Goal: Find specific page/section: Find specific page/section

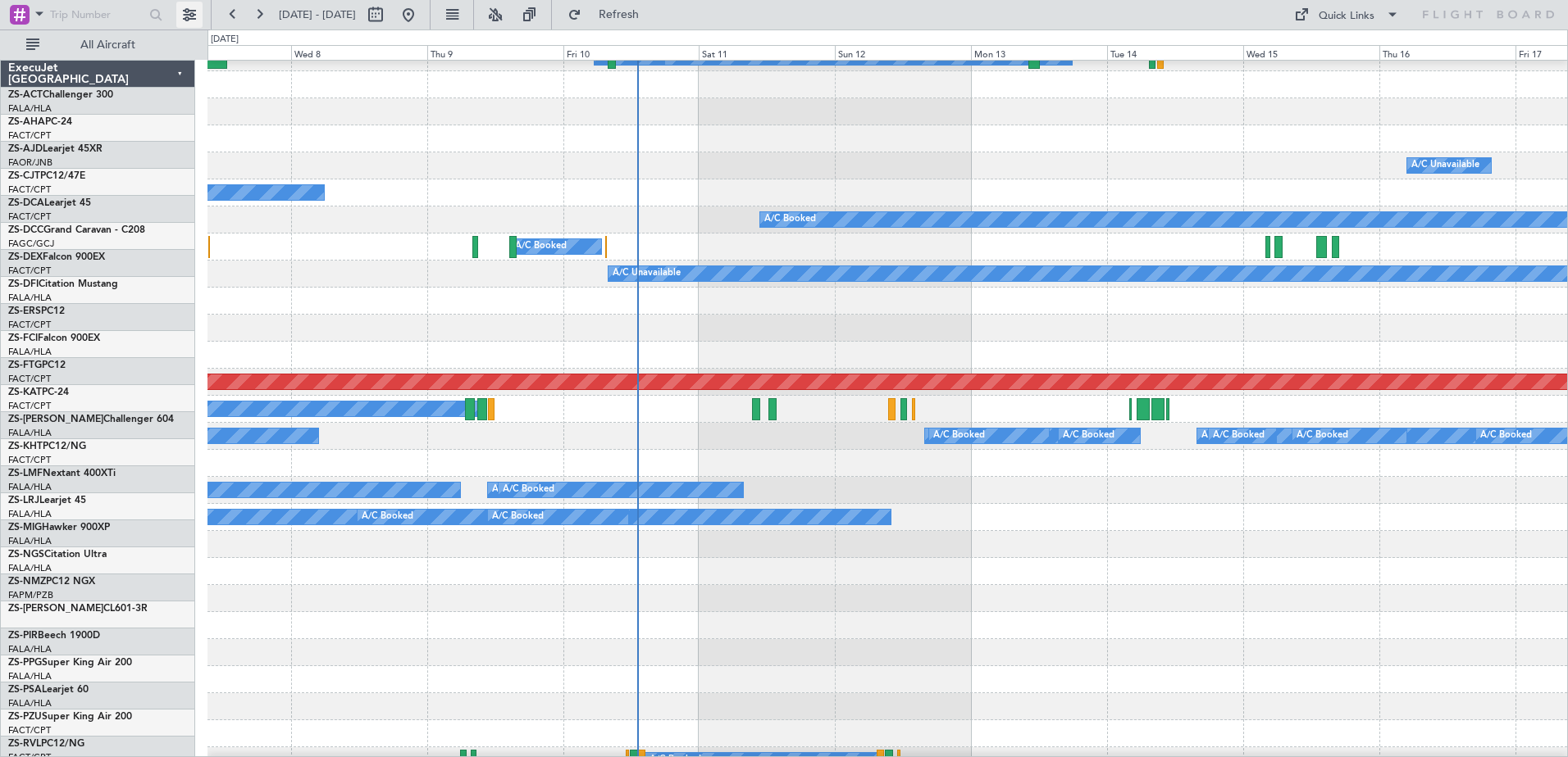
scroll to position [693, 0]
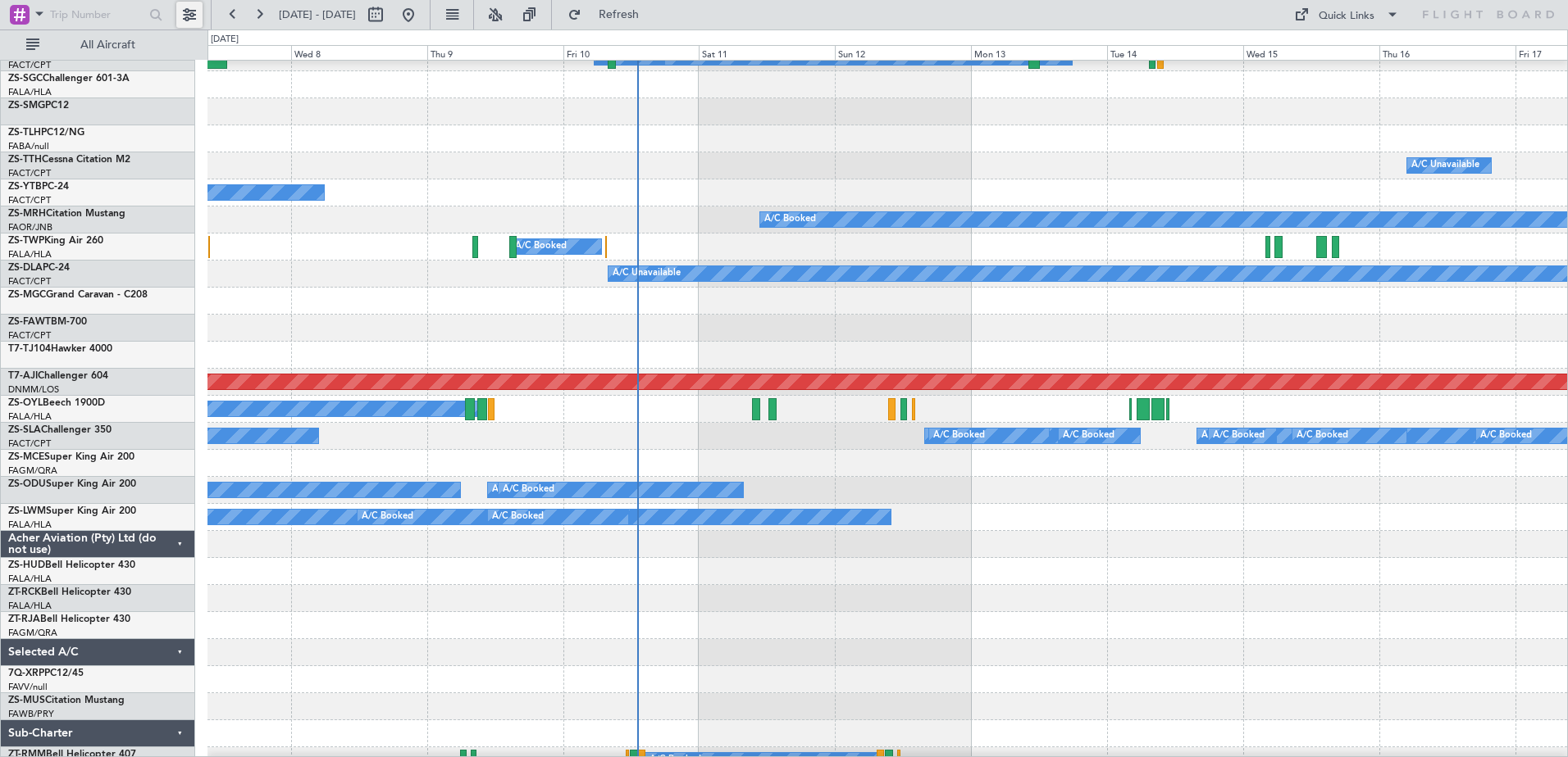
click at [192, 12] on button at bounding box center [189, 15] width 26 height 26
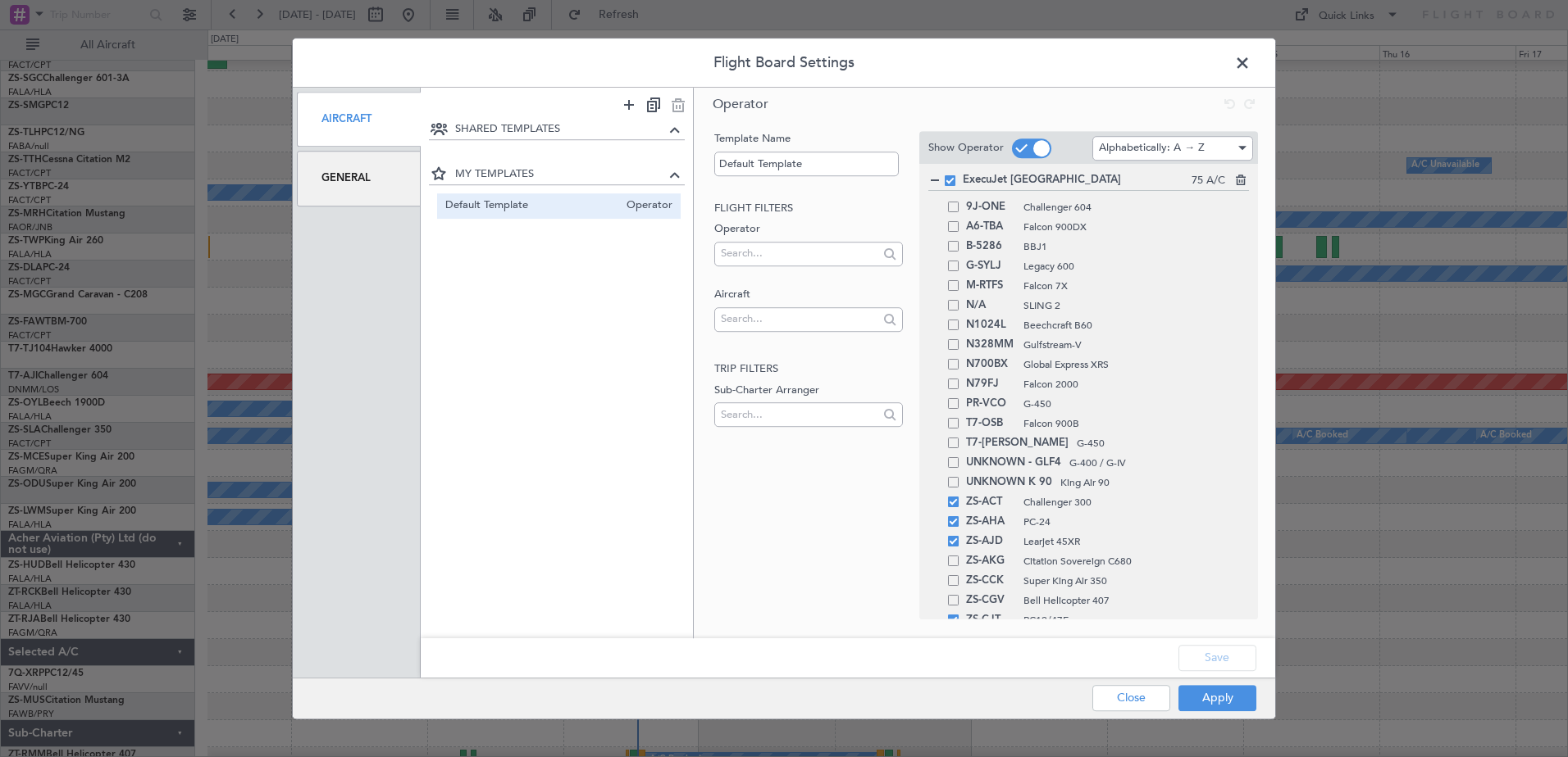
click at [390, 180] on div "General" at bounding box center [358, 178] width 123 height 55
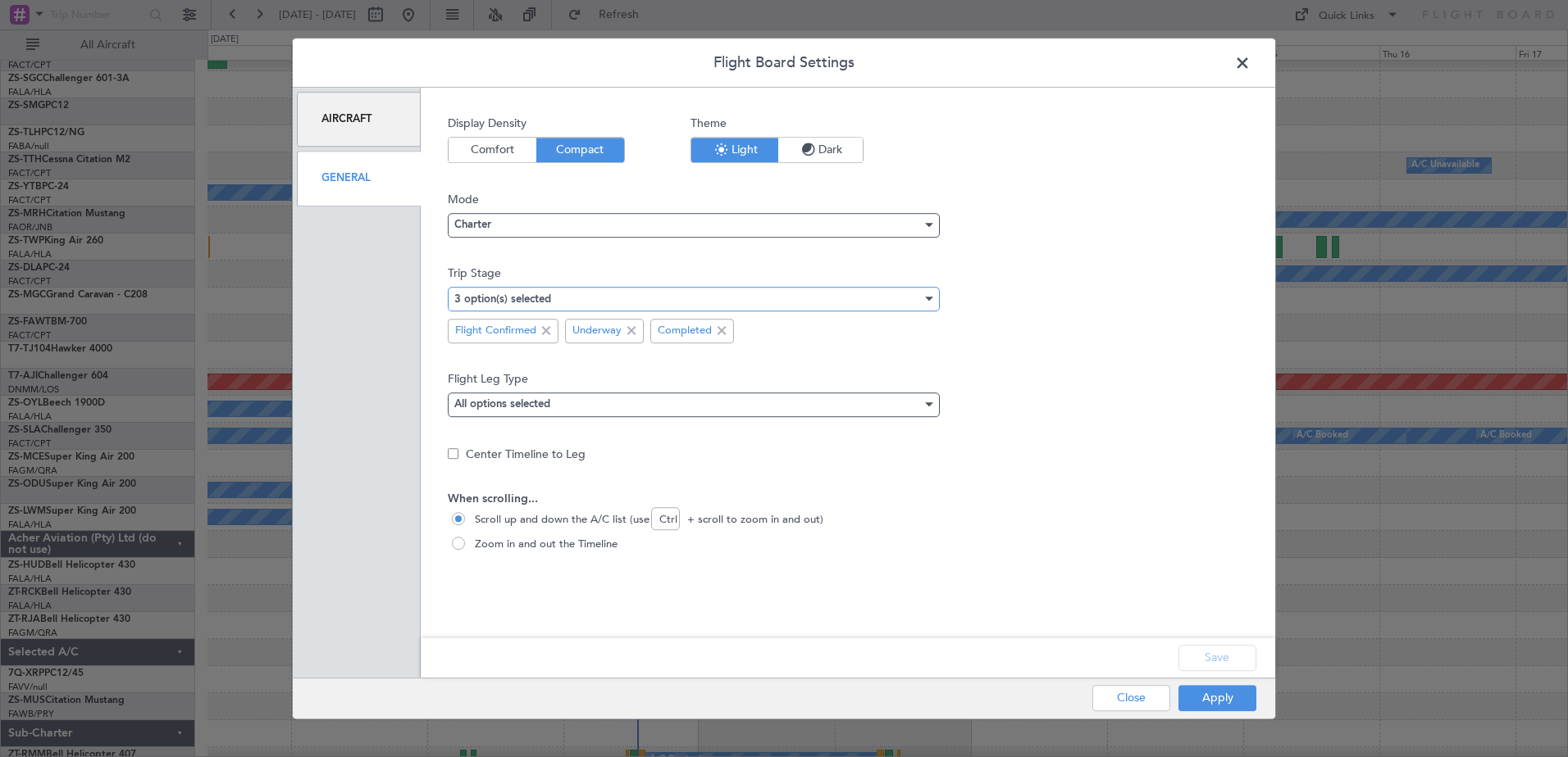
click at [714, 303] on div "3 option(s) selected" at bounding box center [687, 298] width 468 height 24
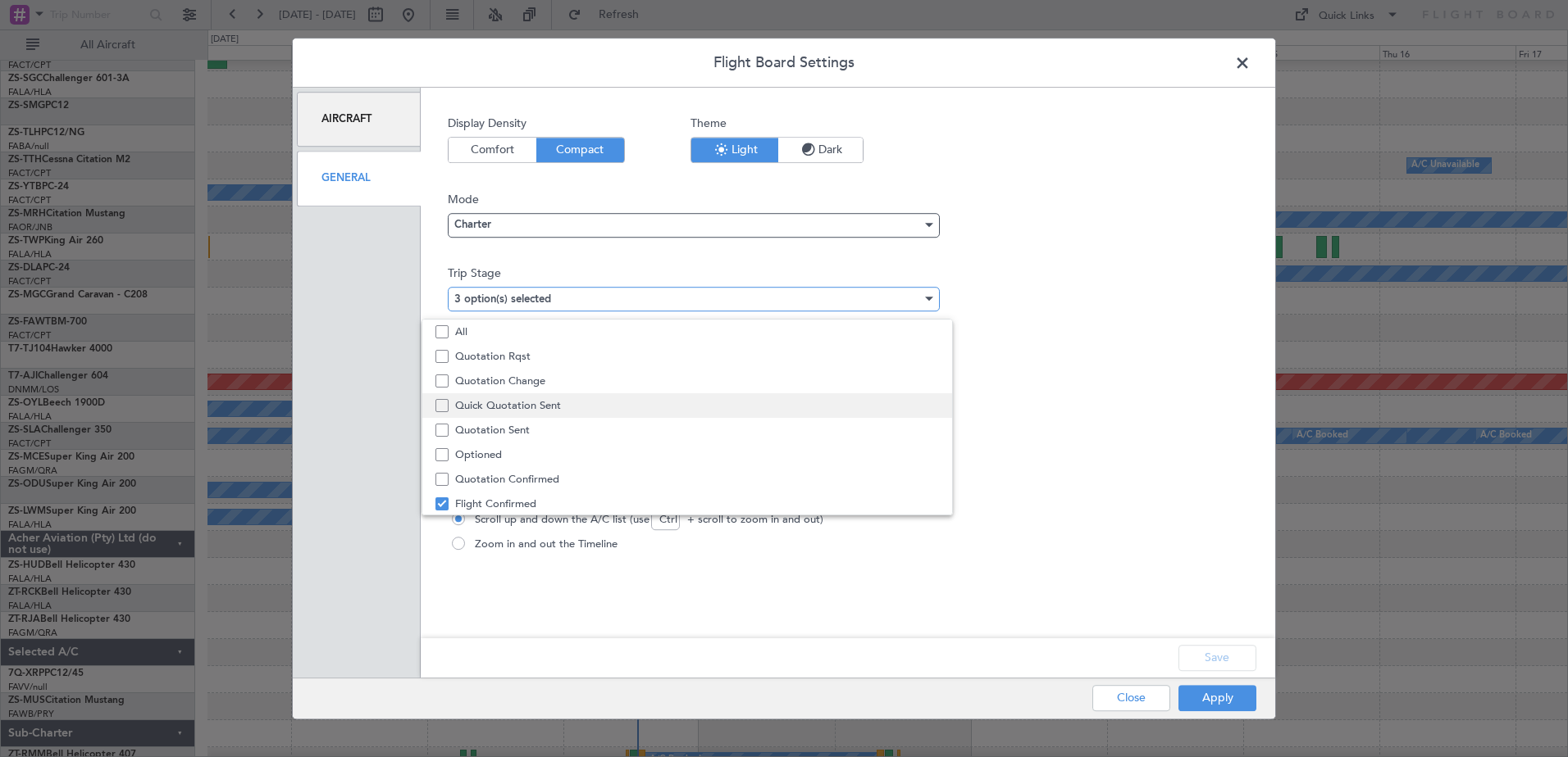
scroll to position [51, 0]
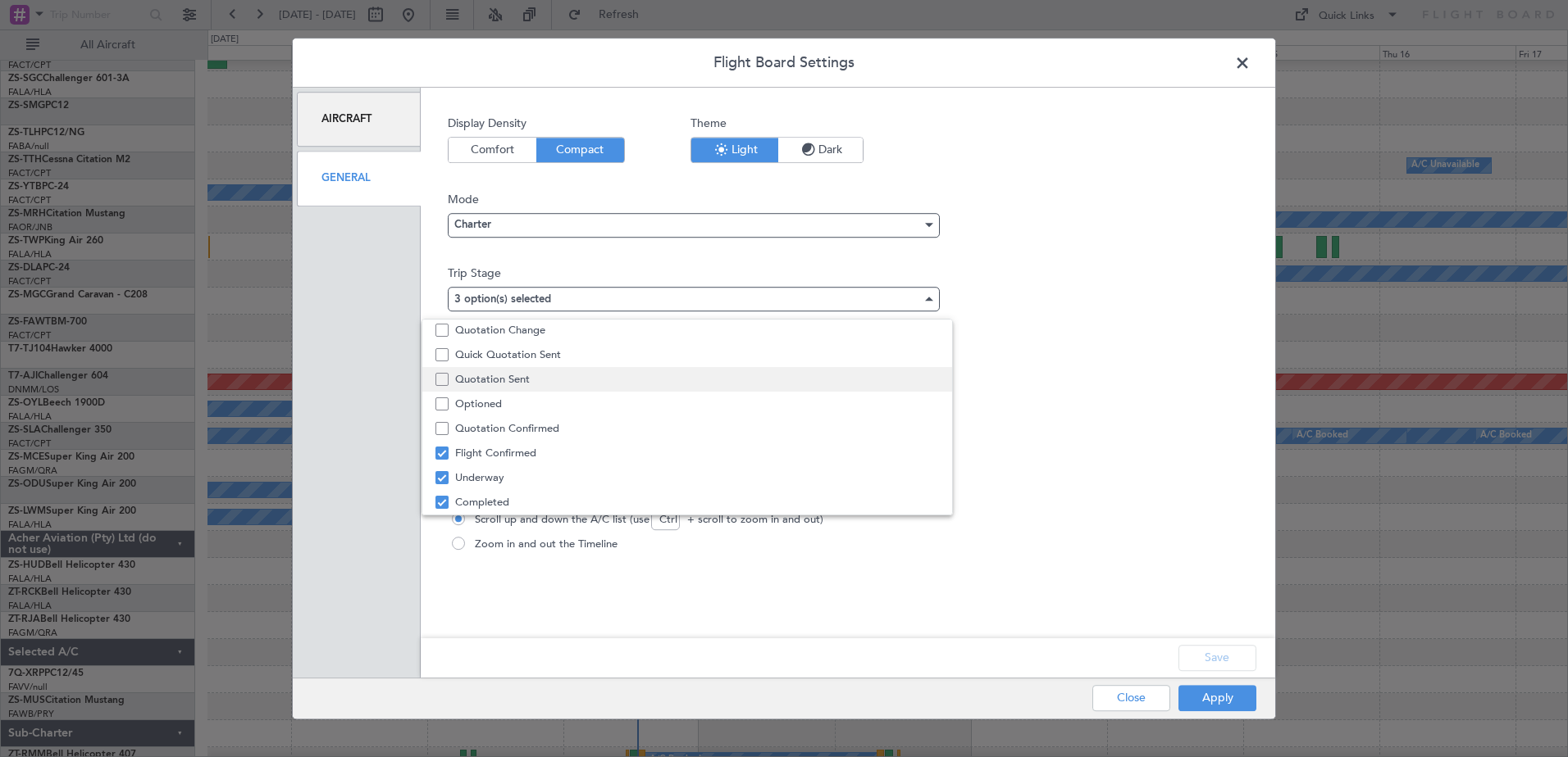
click at [541, 380] on span "Quotation Sent" at bounding box center [697, 379] width 484 height 24
click at [1205, 665] on div at bounding box center [784, 378] width 1568 height 757
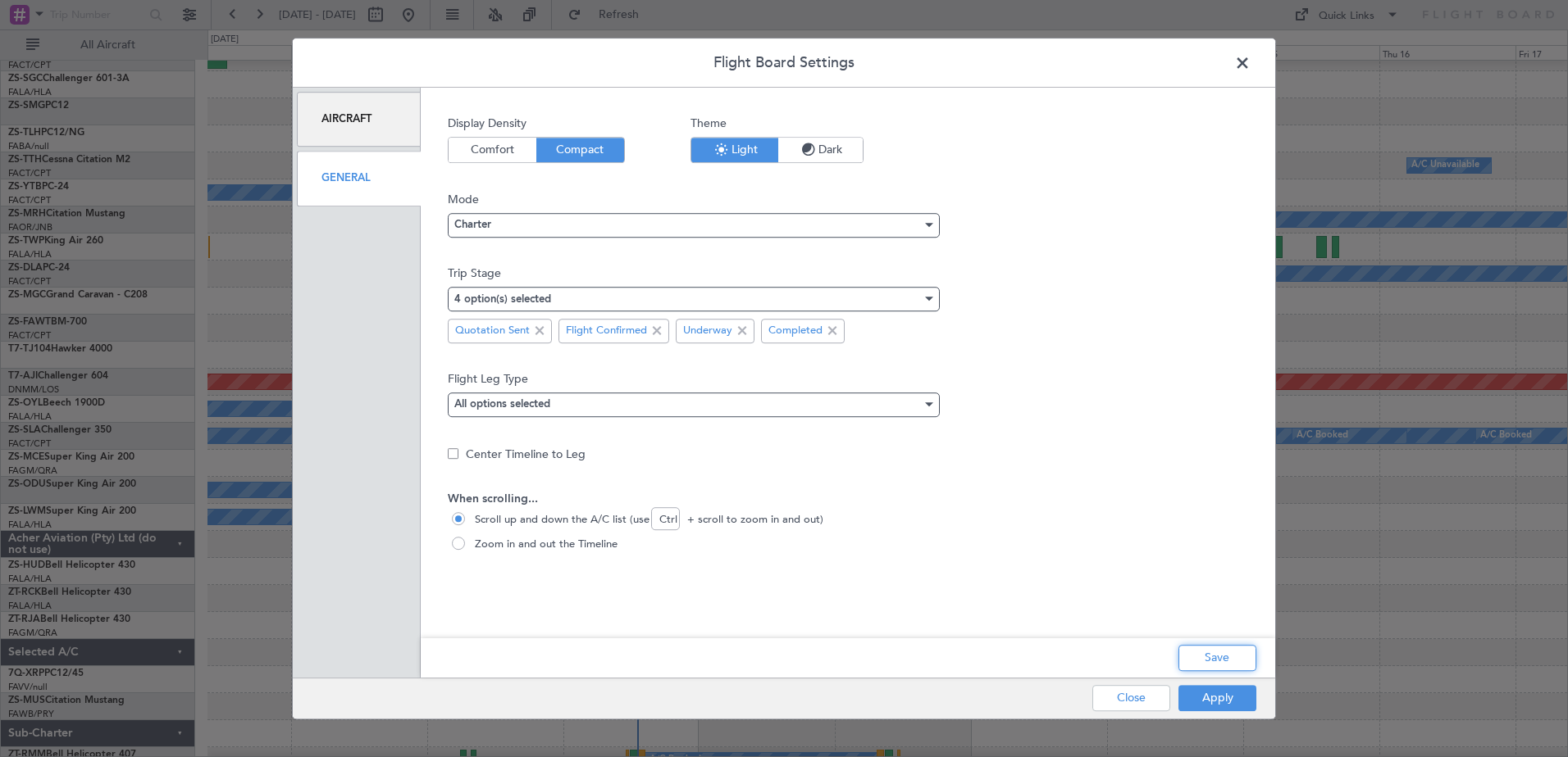
click at [1205, 665] on button "Save" at bounding box center [1217, 658] width 78 height 26
click at [1208, 702] on button "Apply" at bounding box center [1217, 698] width 78 height 26
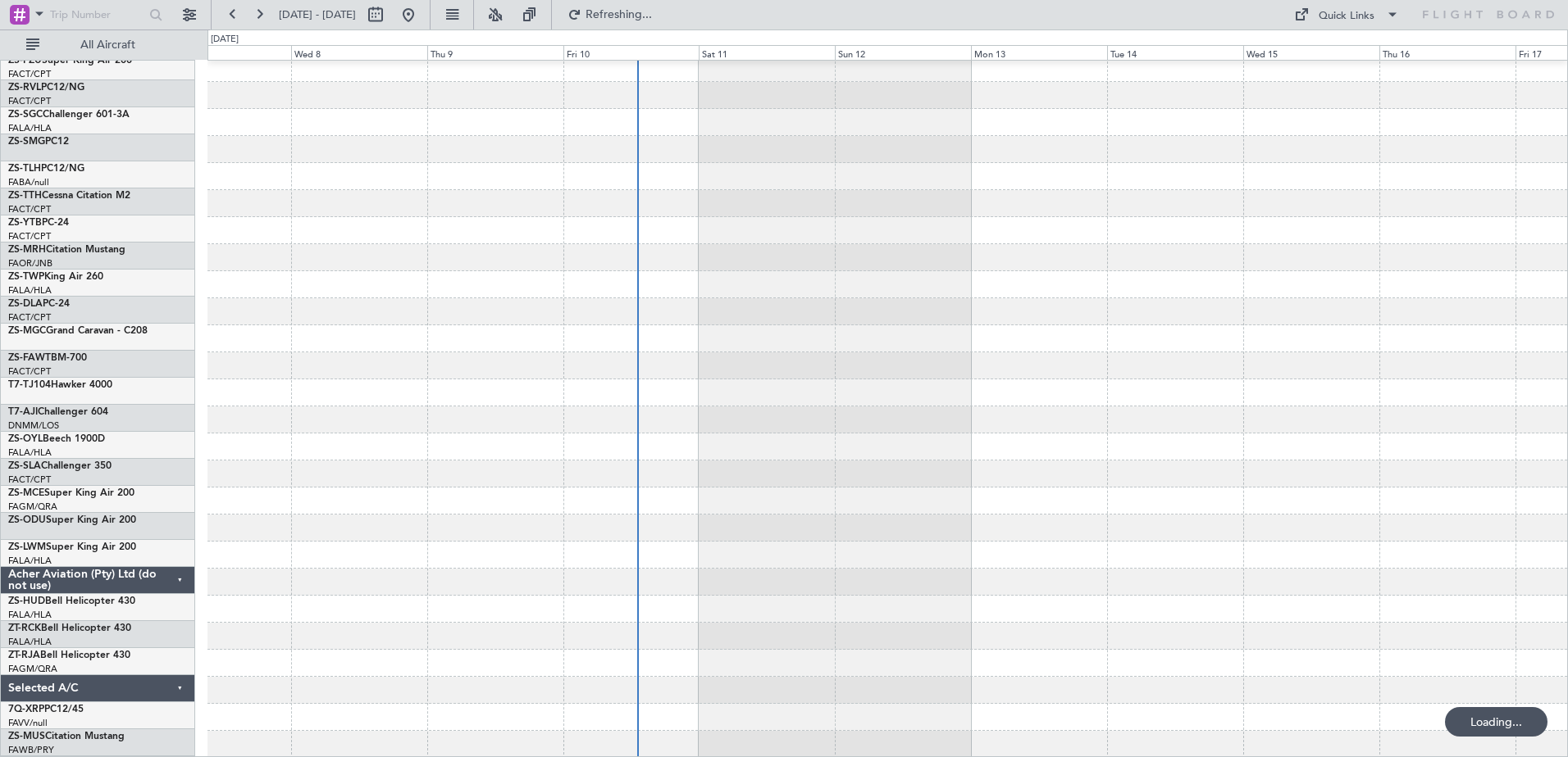
scroll to position [655, 0]
click at [32, 14] on span at bounding box center [39, 13] width 19 height 20
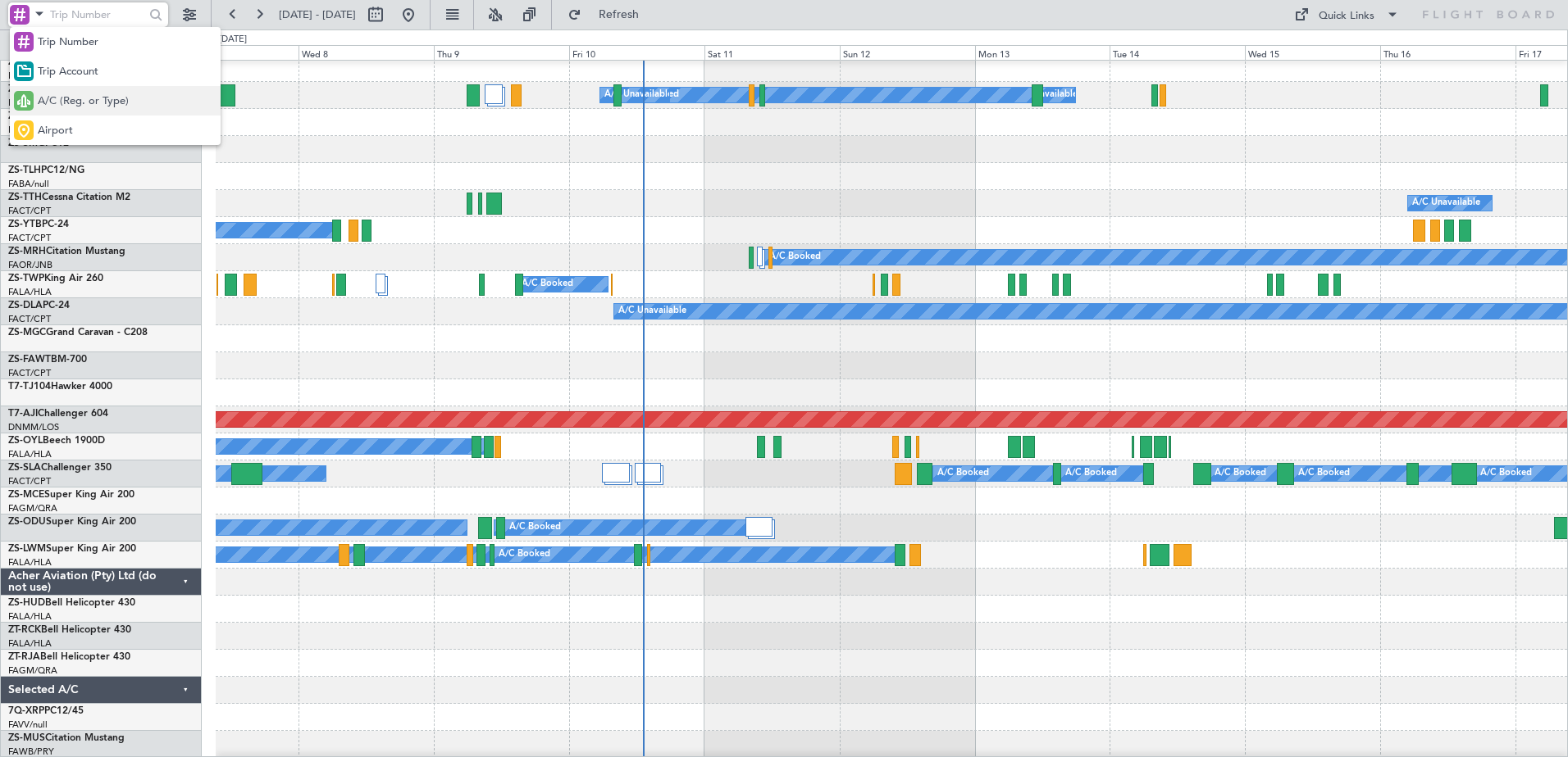
click at [68, 106] on span "A/C (Reg. or Type)" at bounding box center [84, 101] width 91 height 17
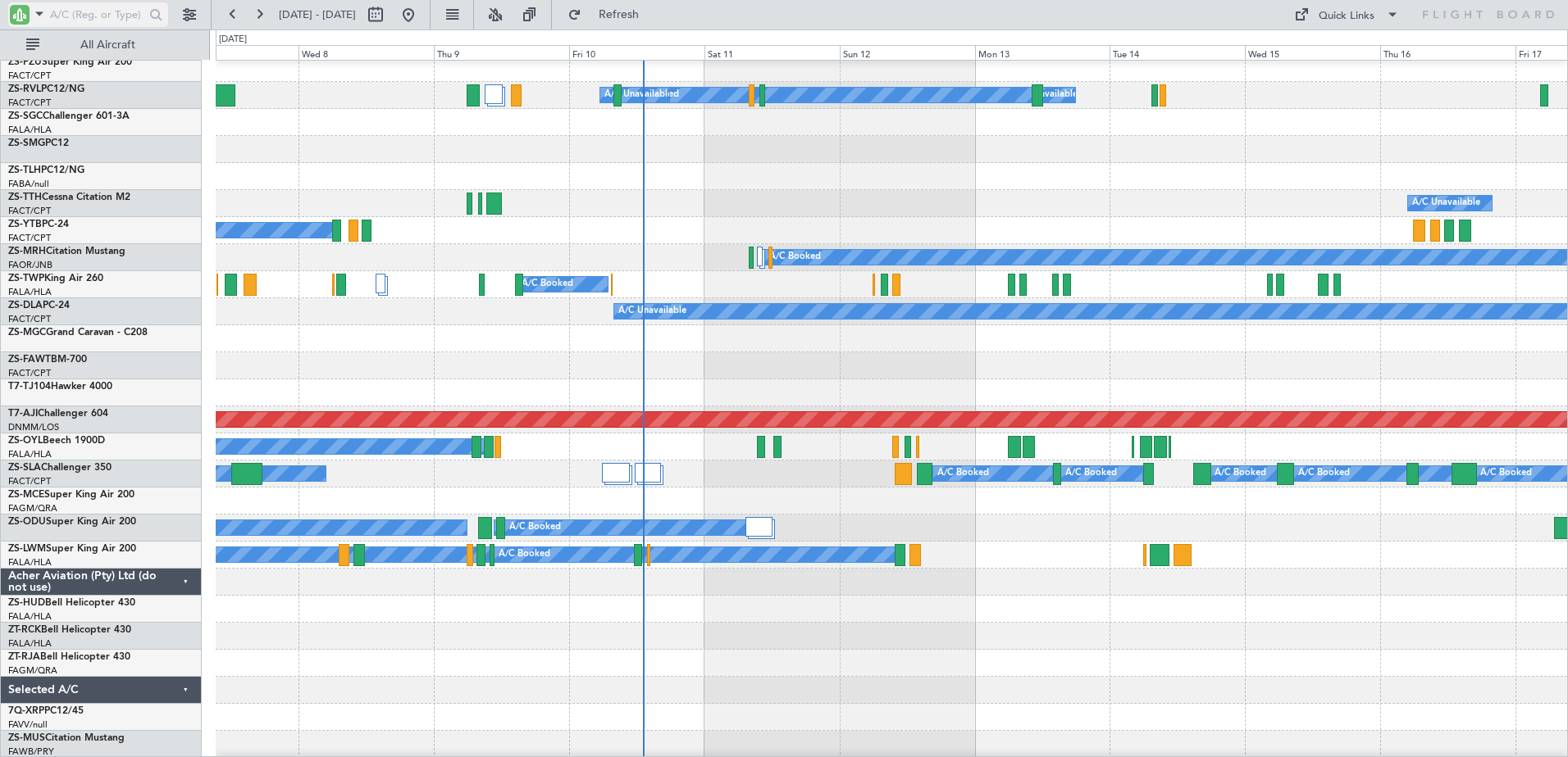
click at [101, 8] on input "text" at bounding box center [96, 15] width 94 height 24
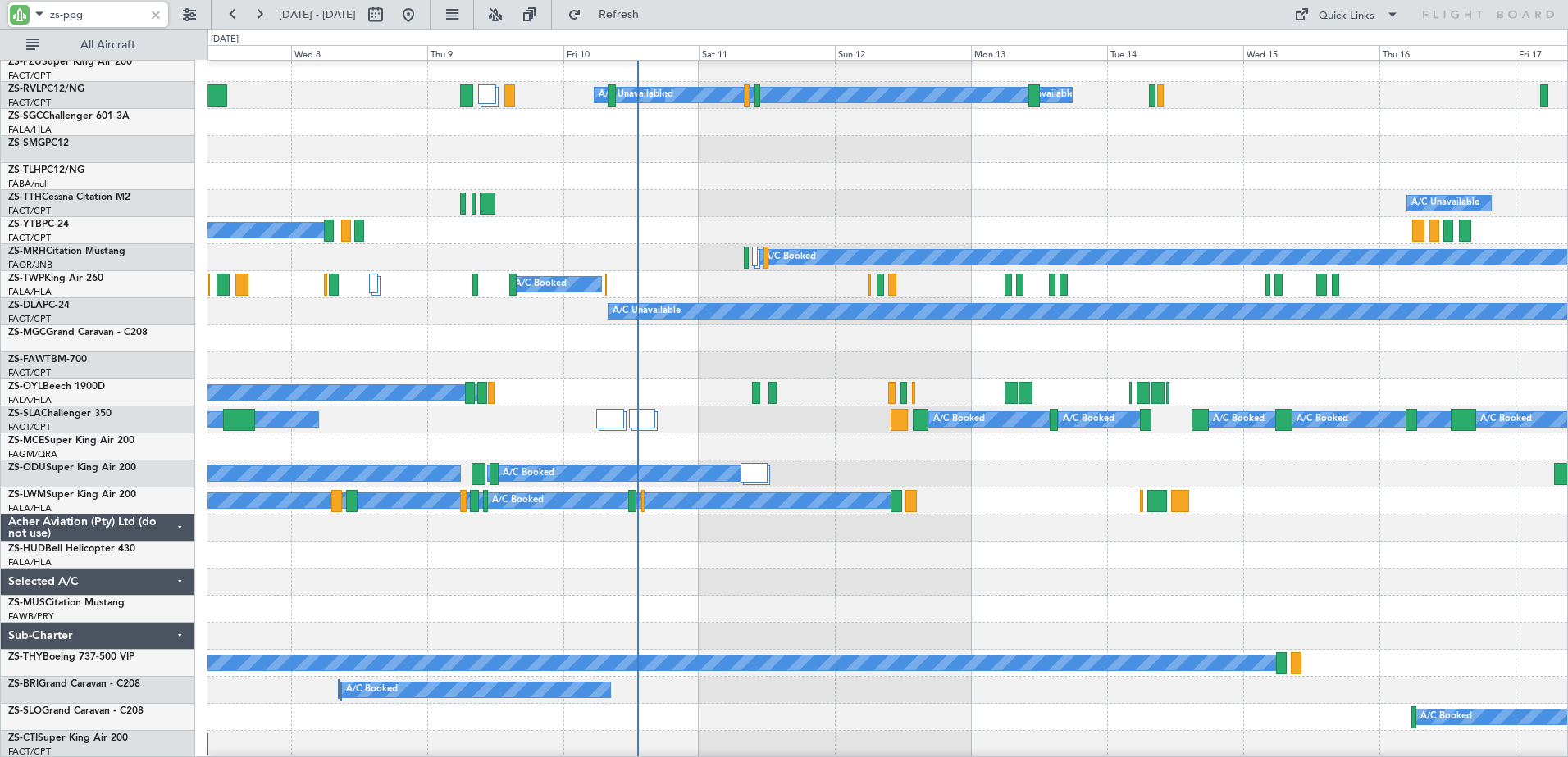
scroll to position [0, 0]
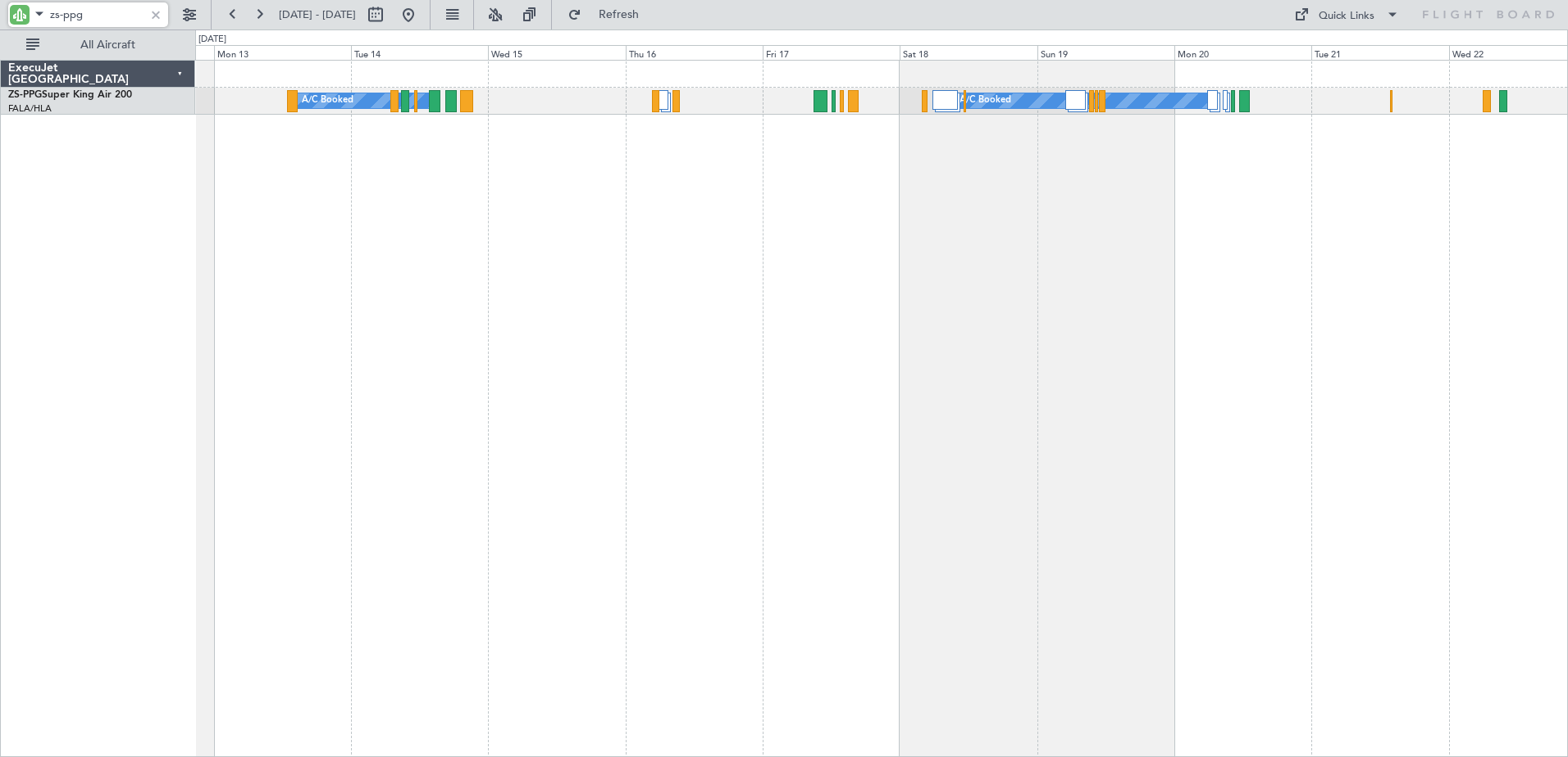
click at [580, 155] on div "A/C Booked A/C Booked" at bounding box center [882, 409] width 1373 height 698
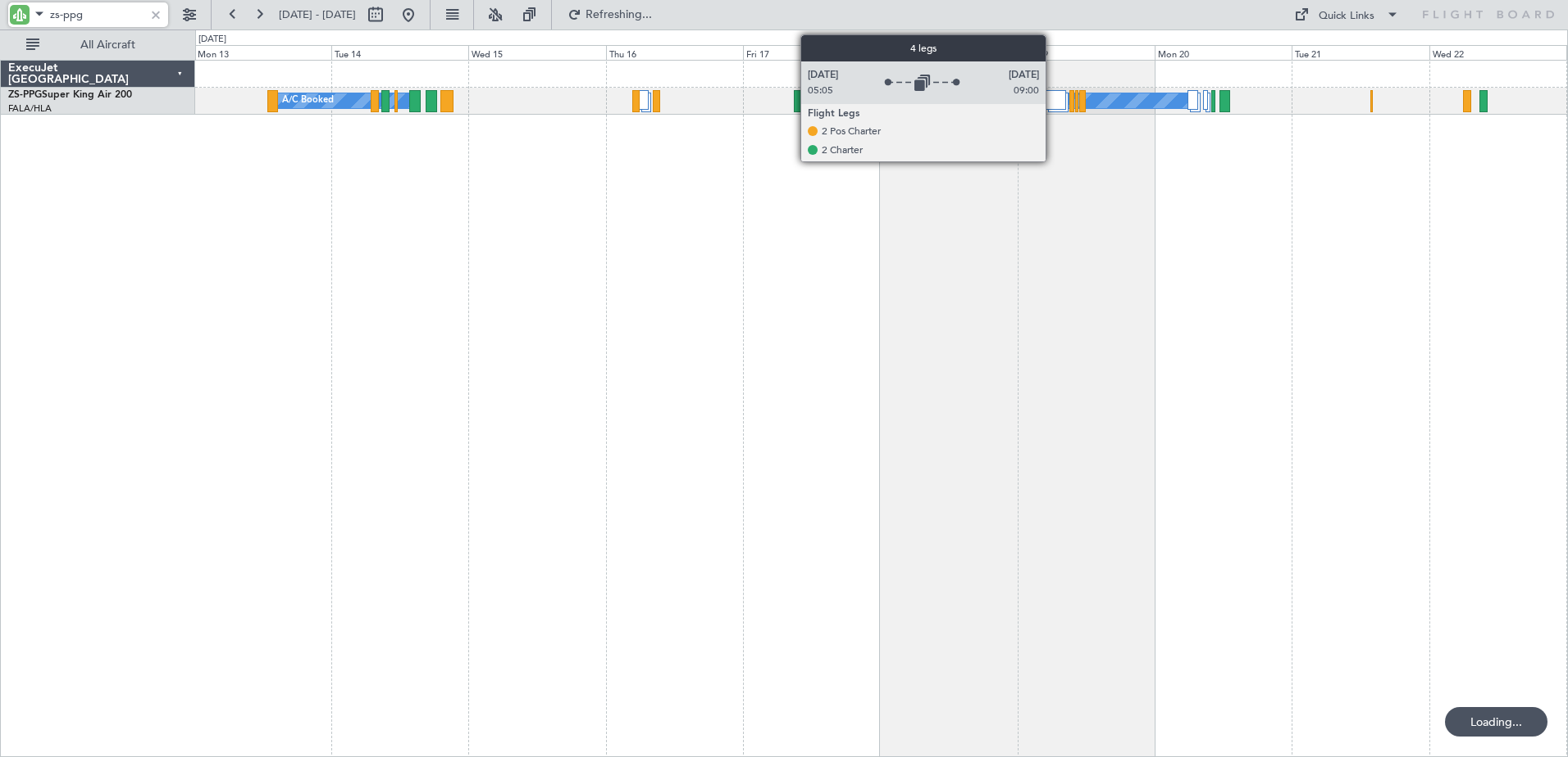
click at [1053, 102] on div at bounding box center [1055, 100] width 20 height 19
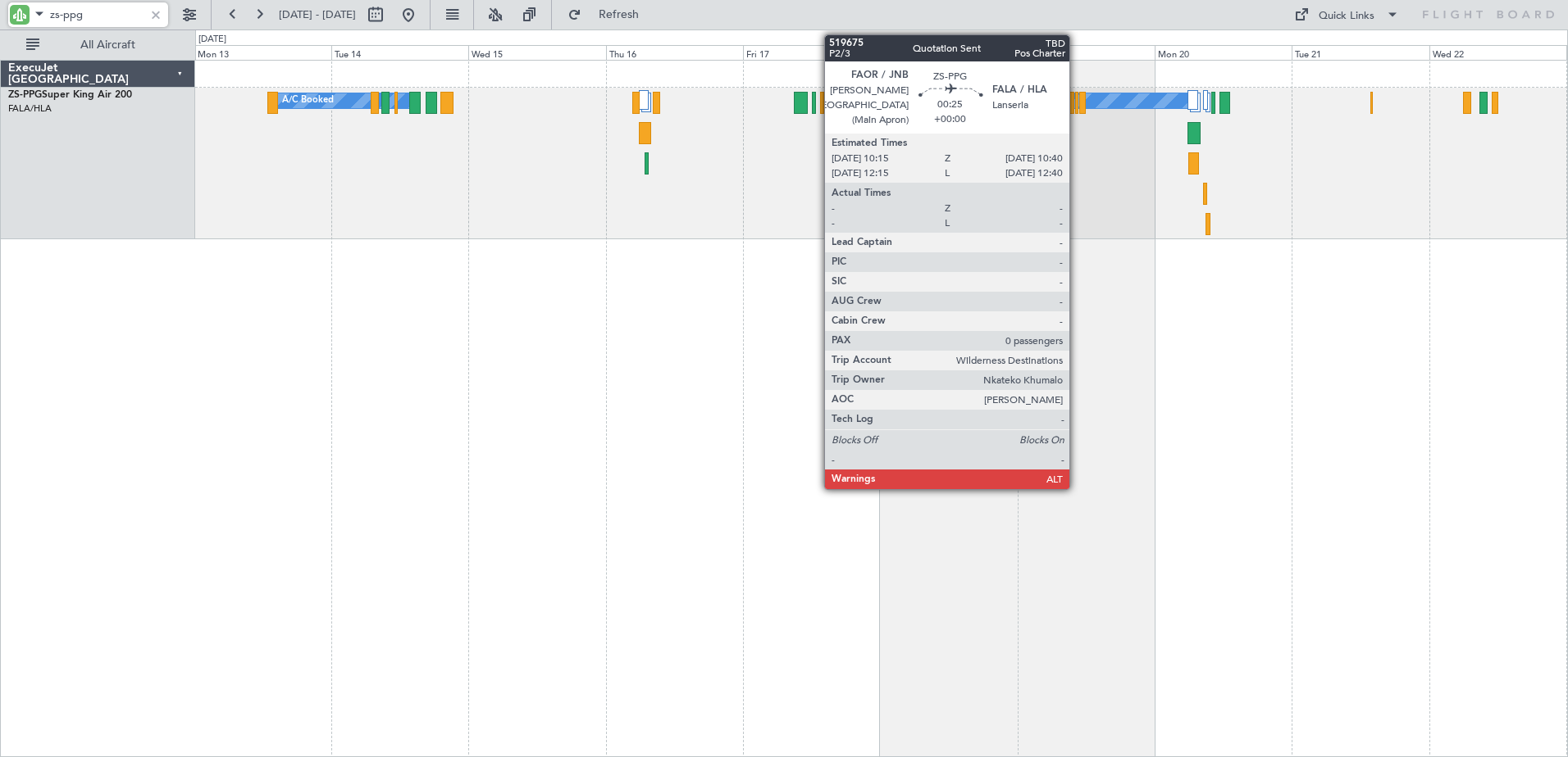
click at [1076, 105] on div at bounding box center [1076, 102] width 3 height 22
type input "zs-ppg"
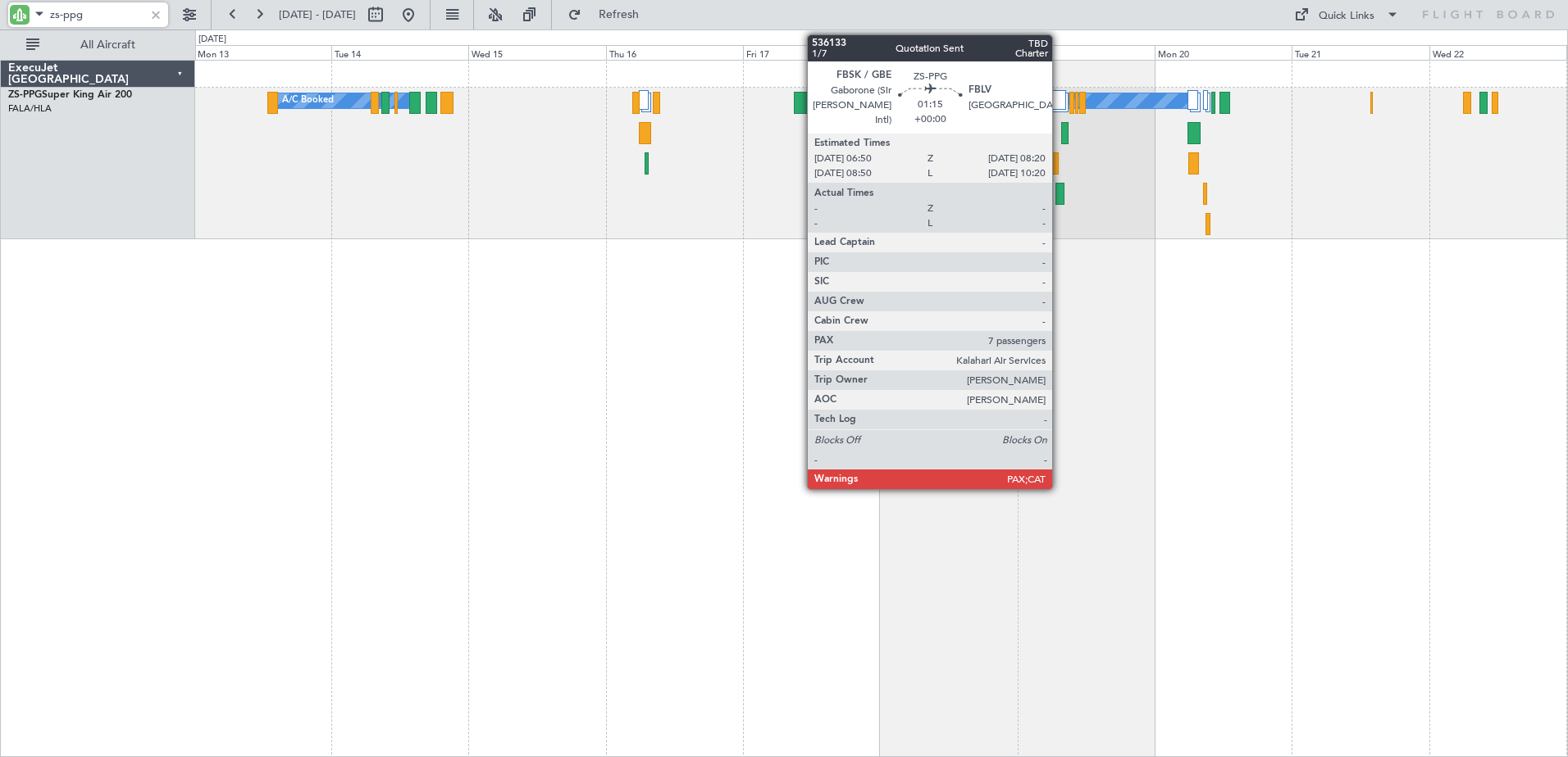
click at [1060, 201] on div at bounding box center [1059, 193] width 9 height 22
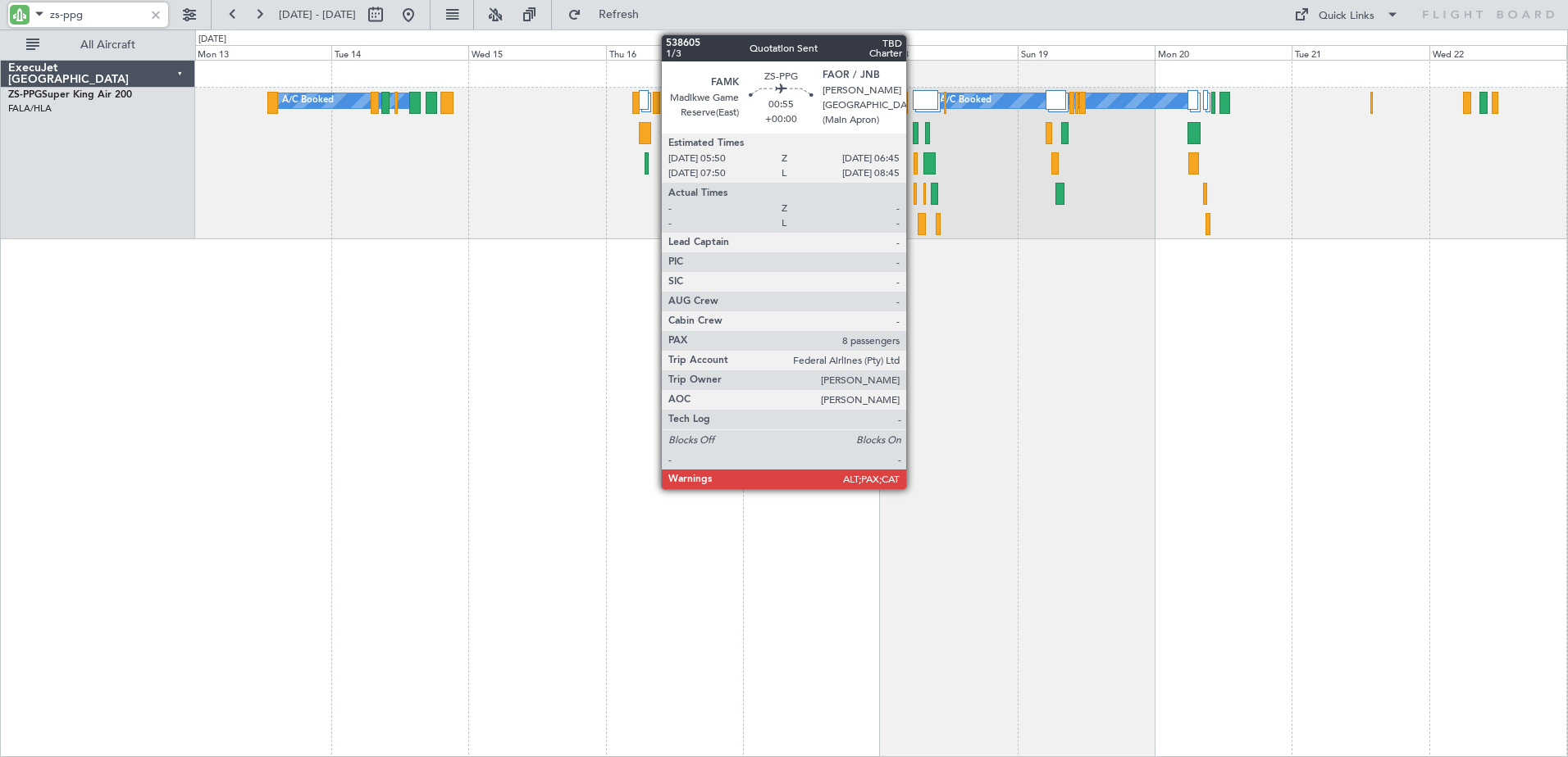
click at [914, 128] on div at bounding box center [916, 133] width 6 height 22
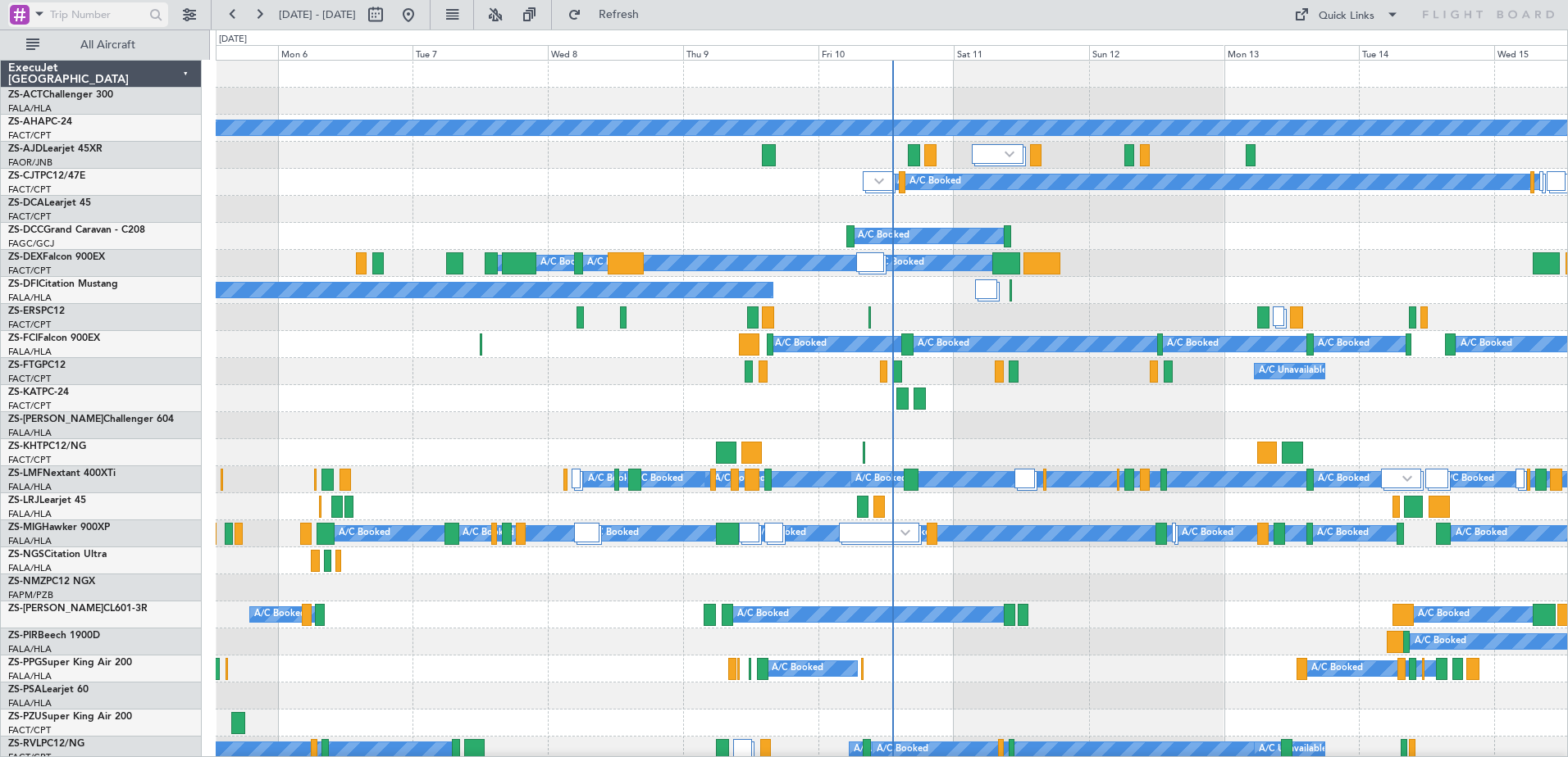
click at [18, 16] on div at bounding box center [19, 15] width 19 height 19
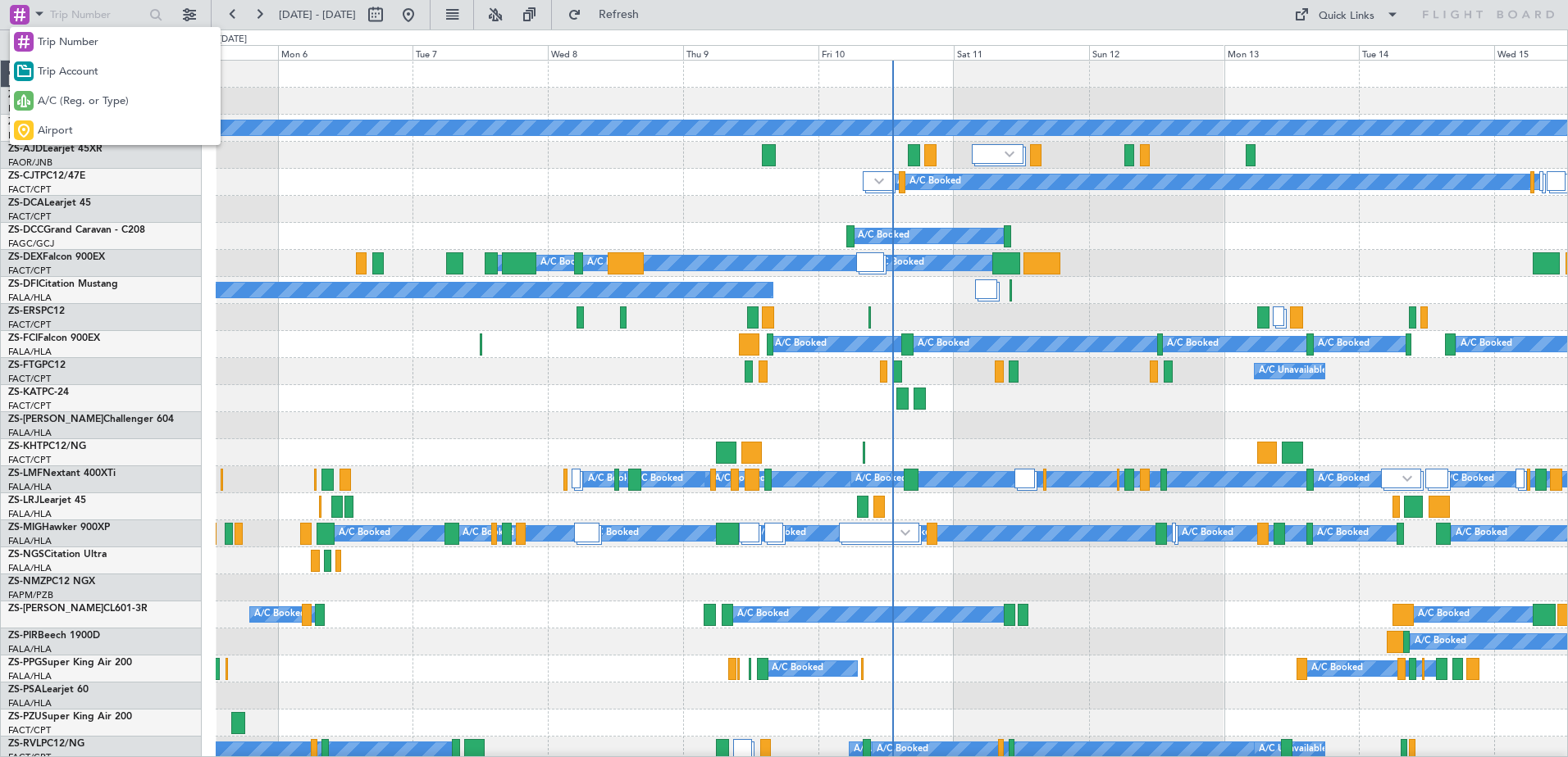
drag, startPoint x: 67, startPoint y: 96, endPoint x: 79, endPoint y: 28, distance: 69.1
click at [69, 95] on span "A/C (Reg. or Type)" at bounding box center [84, 101] width 91 height 17
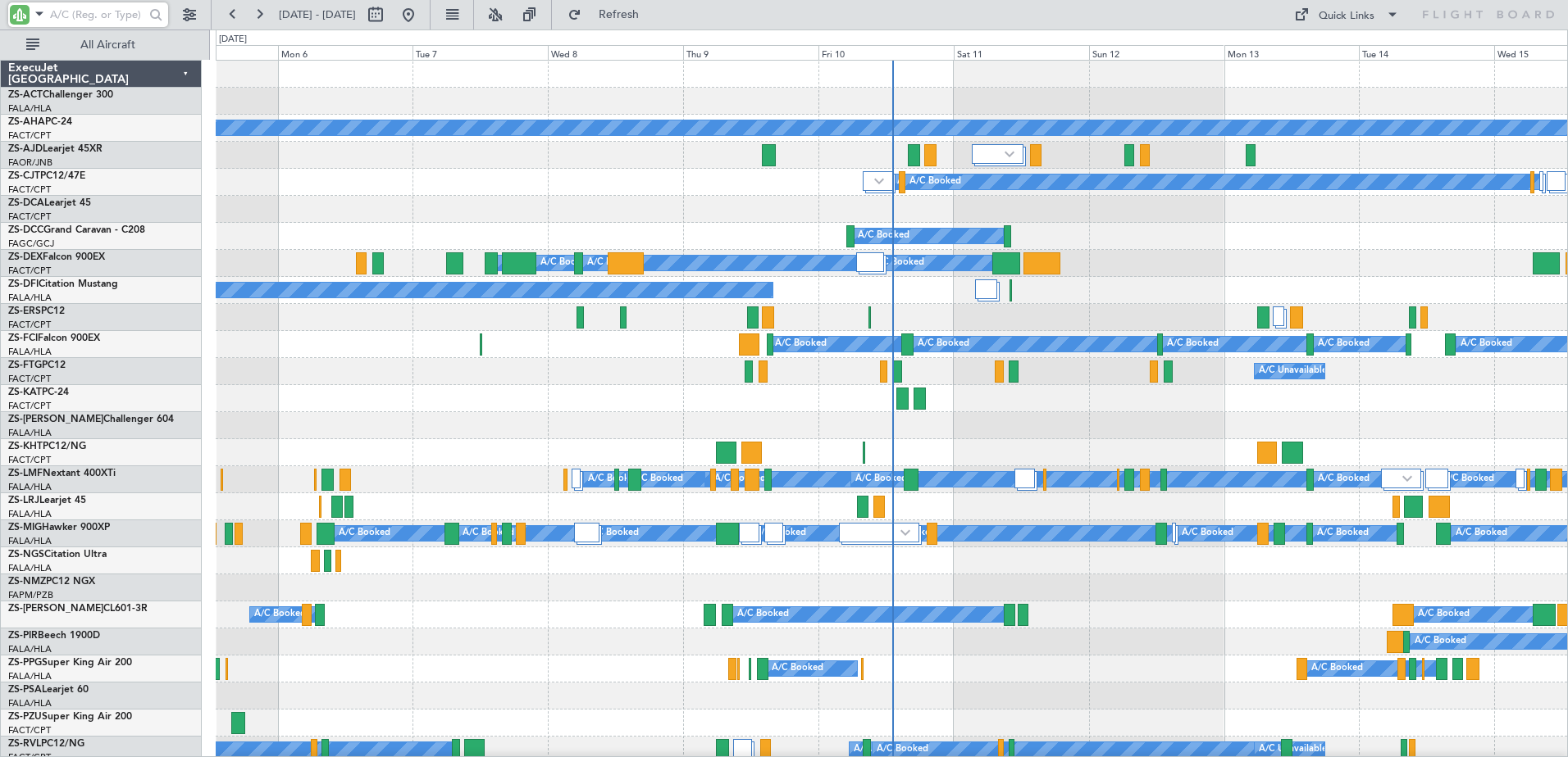
click at [79, 22] on input "text" at bounding box center [96, 15] width 94 height 24
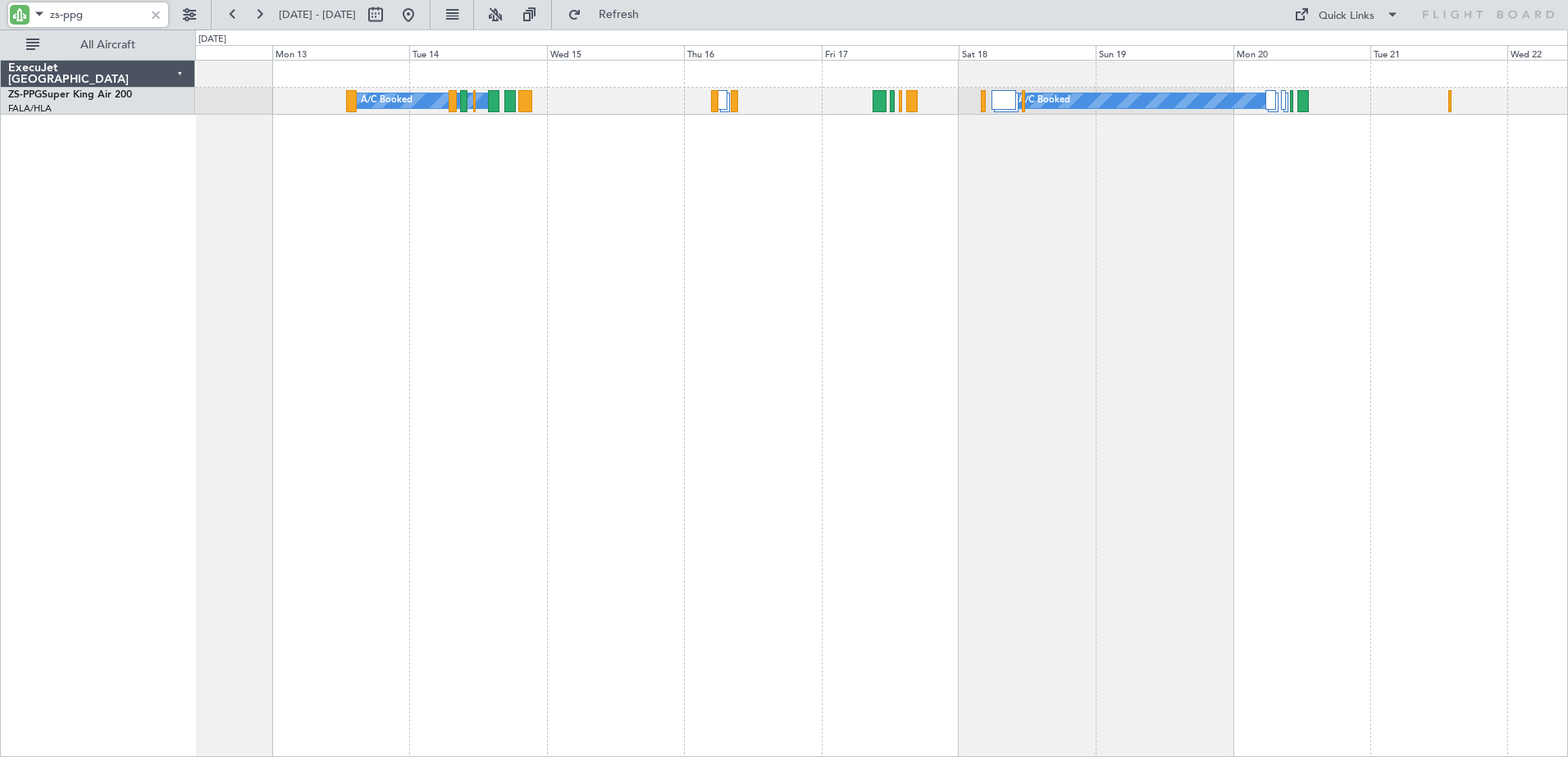
click at [334, 309] on div "A/C Booked A/C Booked A/C Booked" at bounding box center [882, 409] width 1373 height 698
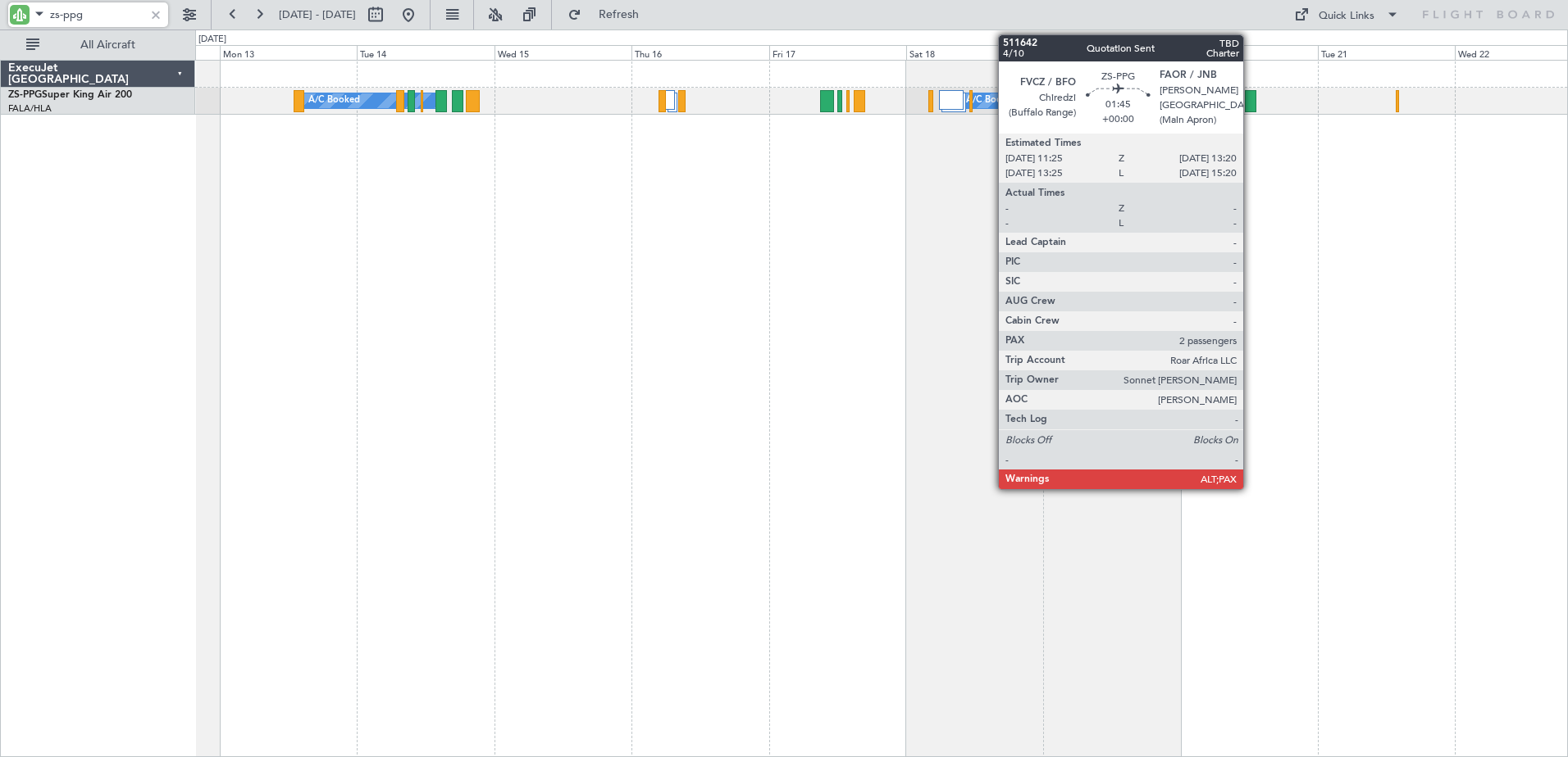
click at [1250, 102] on div at bounding box center [1250, 101] width 12 height 22
type input "zs-ppg"
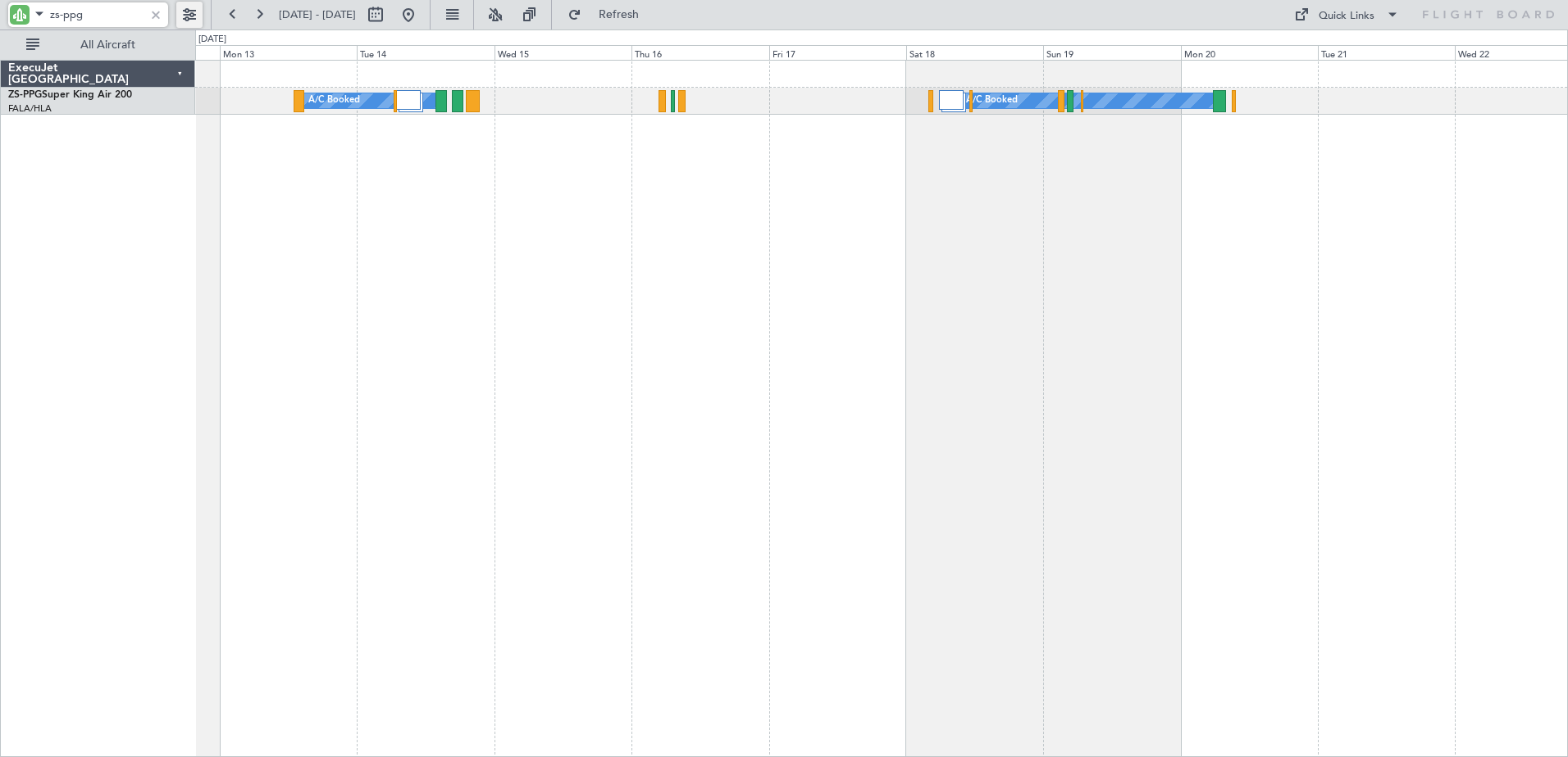
click at [189, 13] on button at bounding box center [189, 15] width 26 height 26
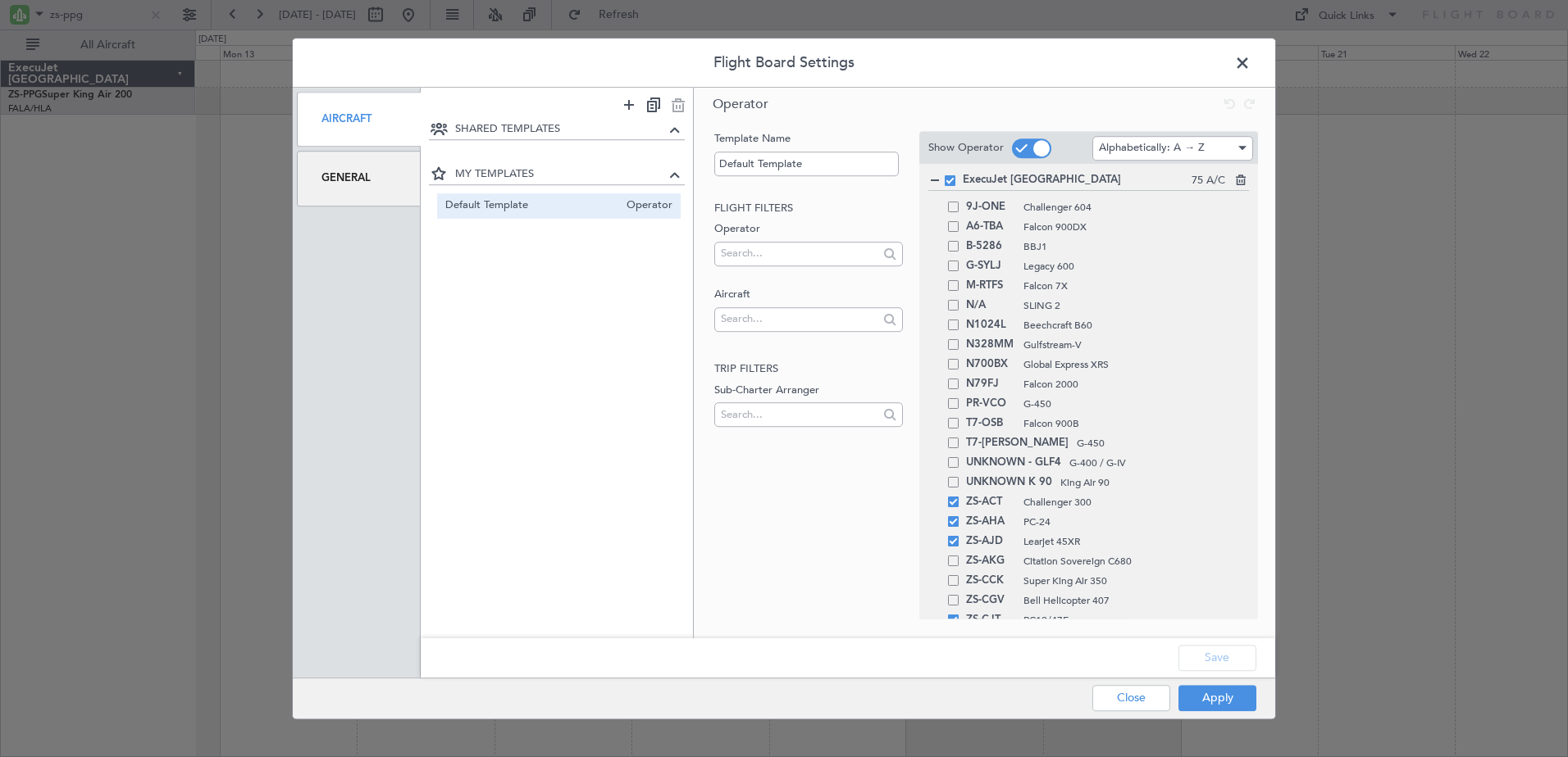
click at [354, 187] on div "General" at bounding box center [358, 178] width 123 height 55
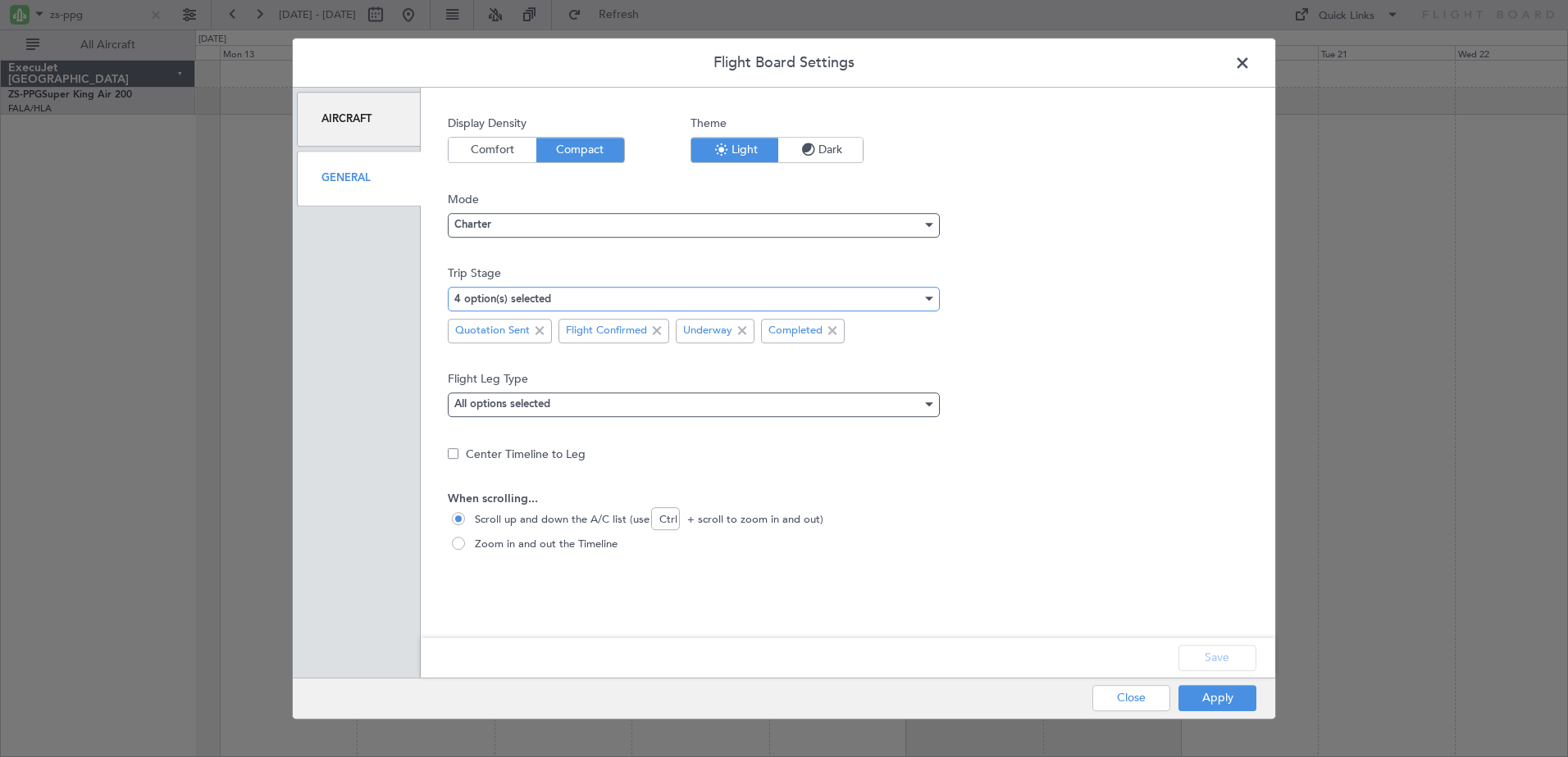
click at [678, 293] on div "4 option(s) selected" at bounding box center [687, 298] width 468 height 24
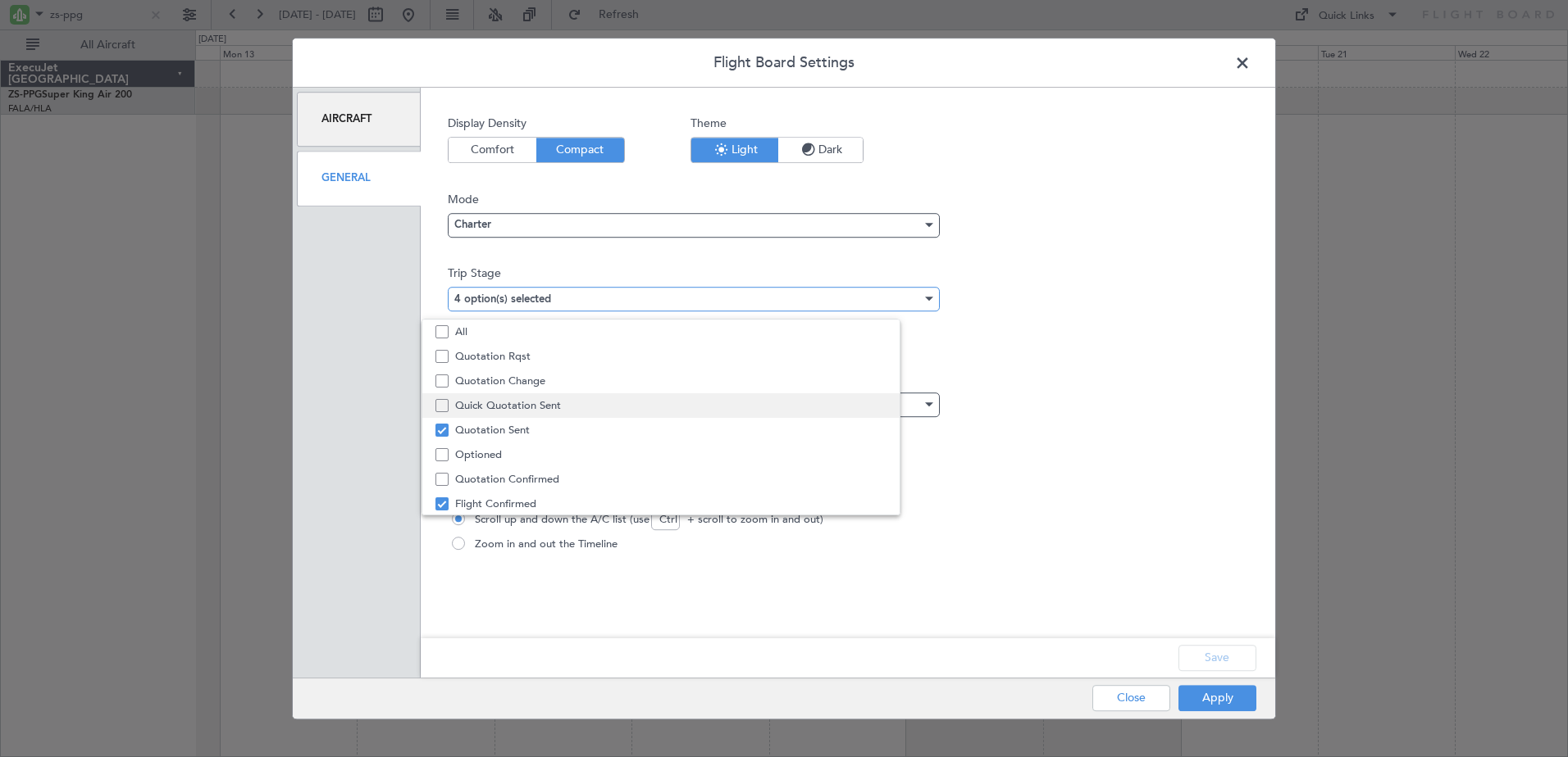
scroll to position [39, 0]
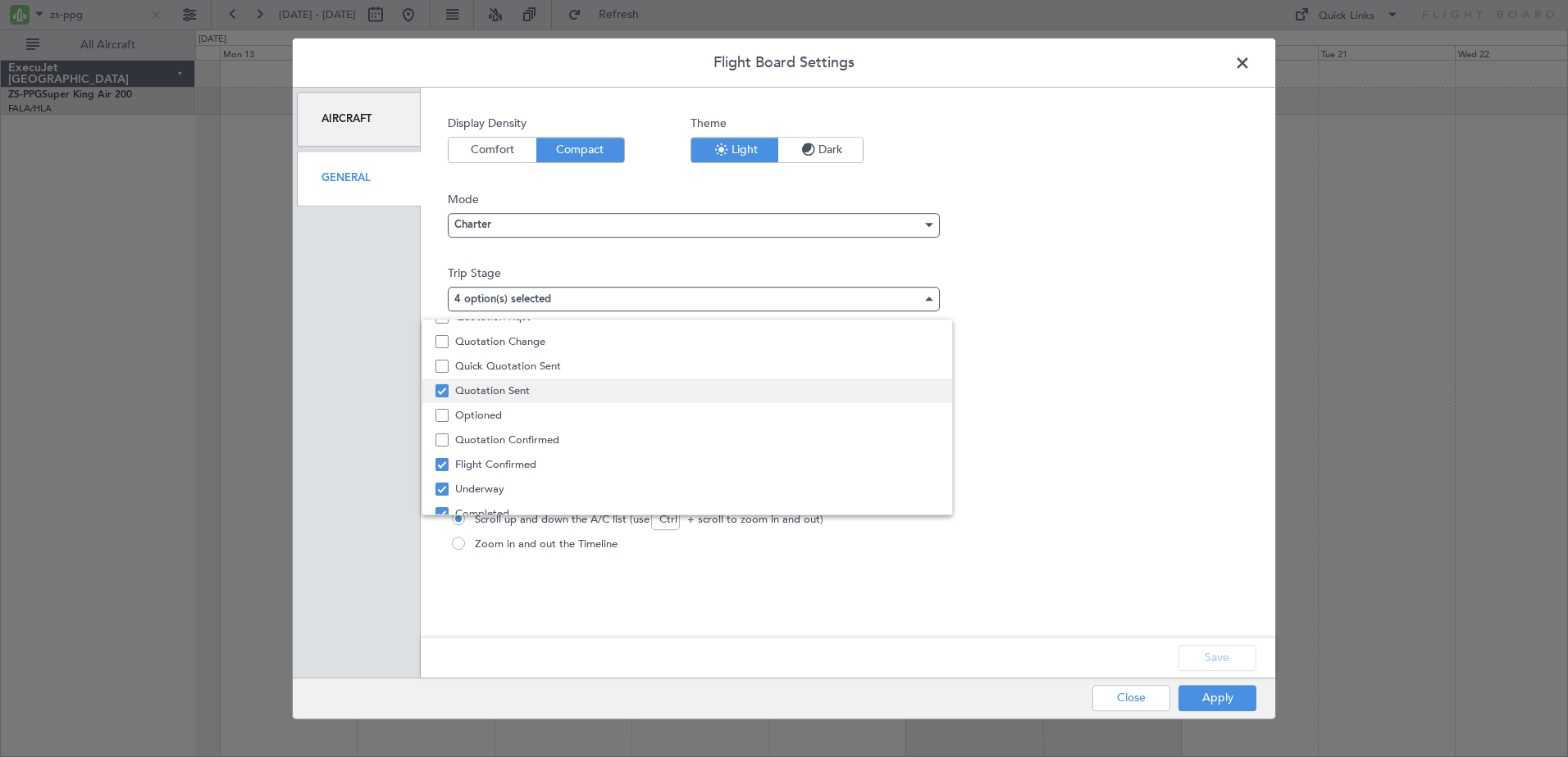
click at [514, 391] on span "Quotation Sent" at bounding box center [697, 391] width 484 height 24
click at [1233, 662] on div at bounding box center [784, 378] width 1568 height 757
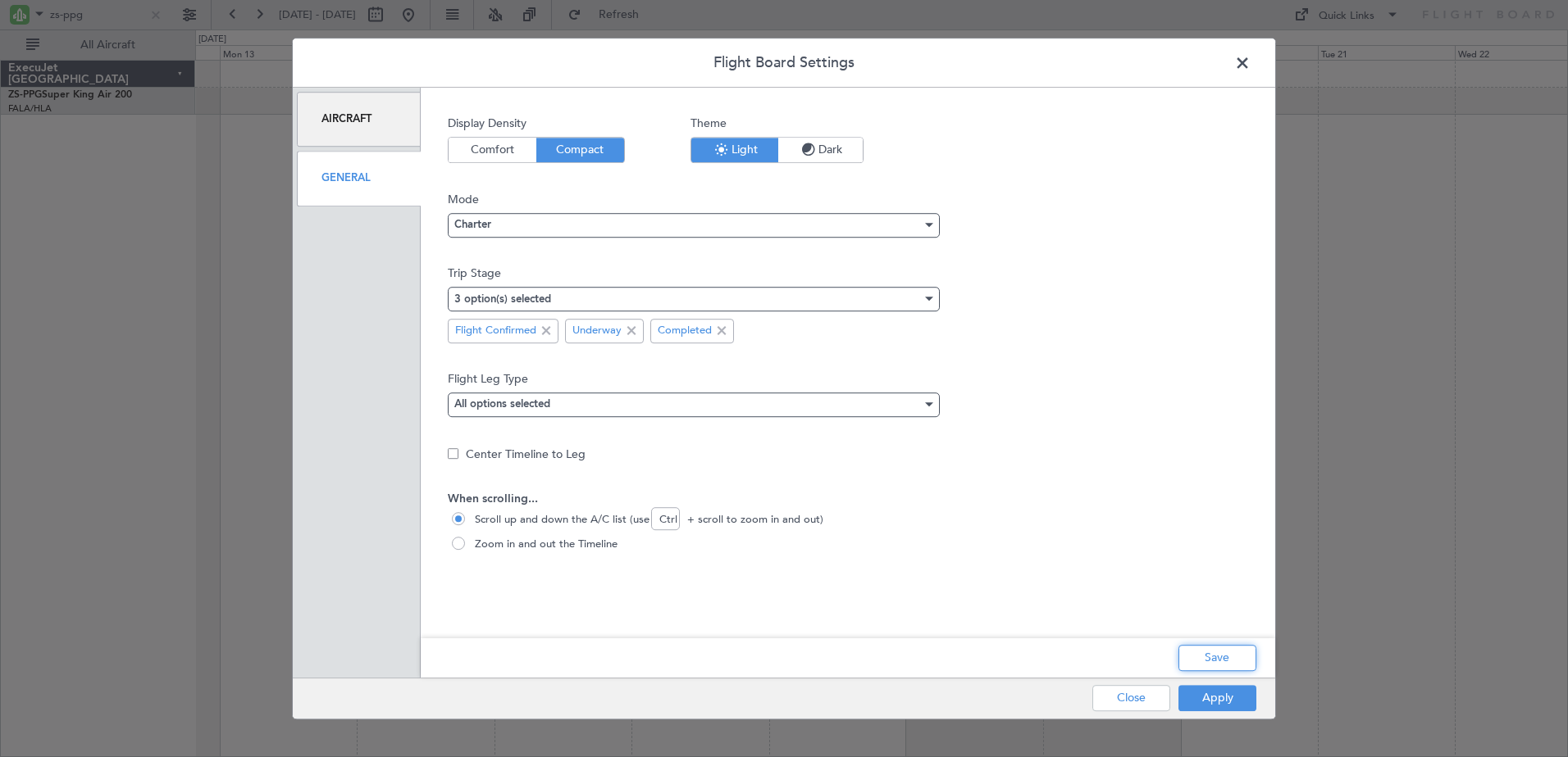
click at [1219, 657] on button "Save" at bounding box center [1217, 658] width 78 height 26
click at [1229, 705] on button "Apply" at bounding box center [1217, 698] width 78 height 26
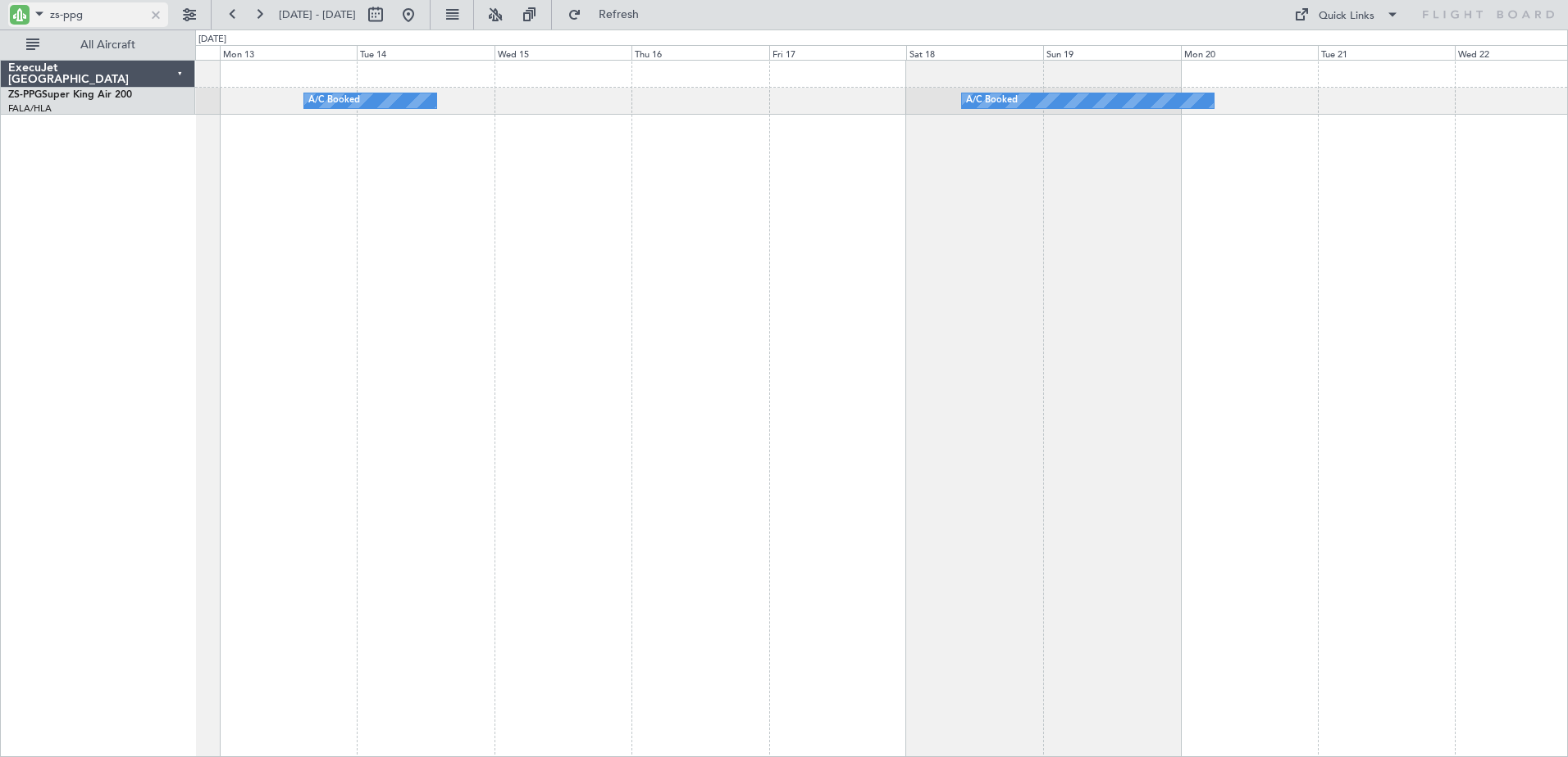
click at [150, 15] on div at bounding box center [156, 15] width 18 height 18
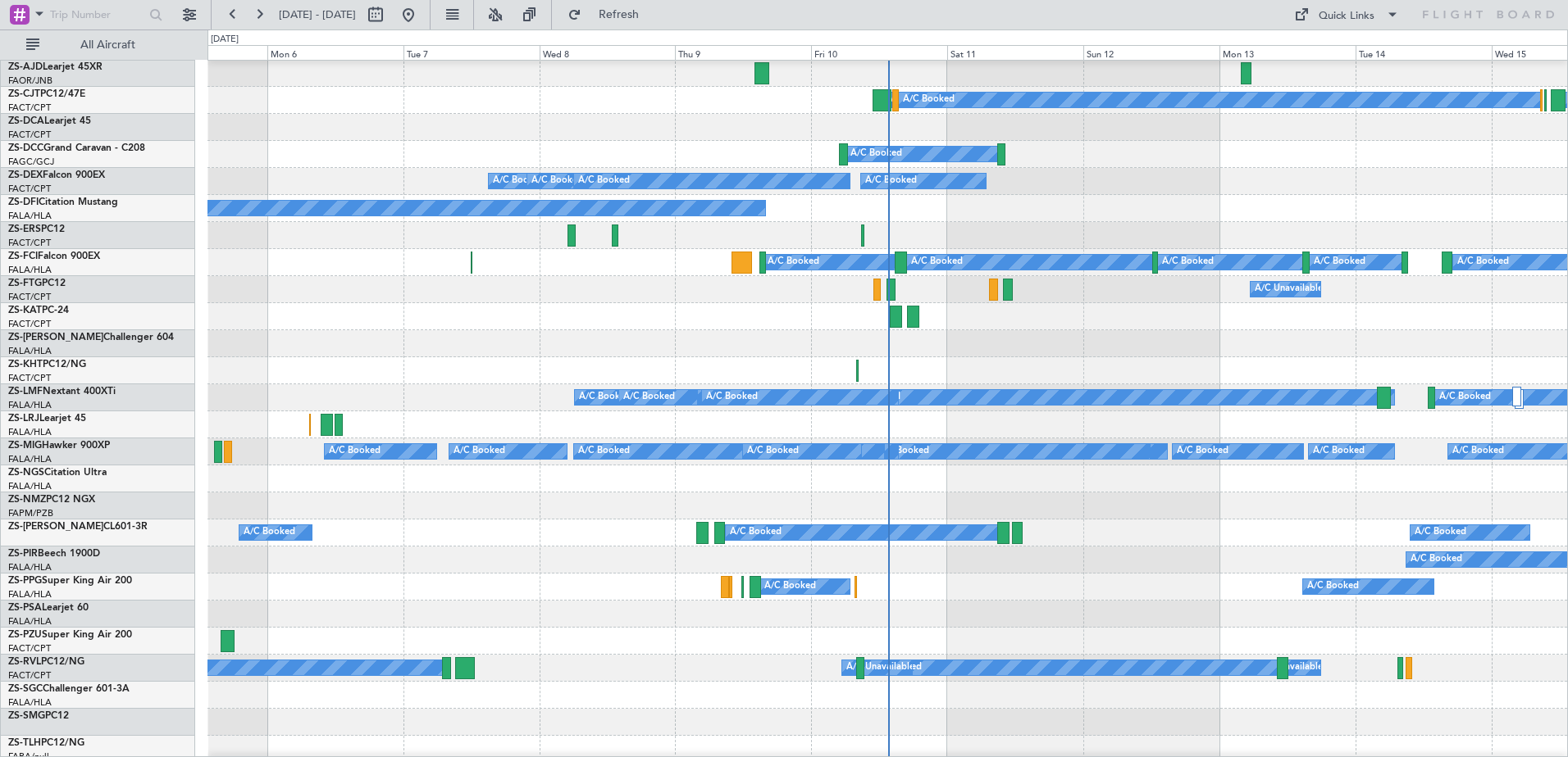
scroll to position [164, 0]
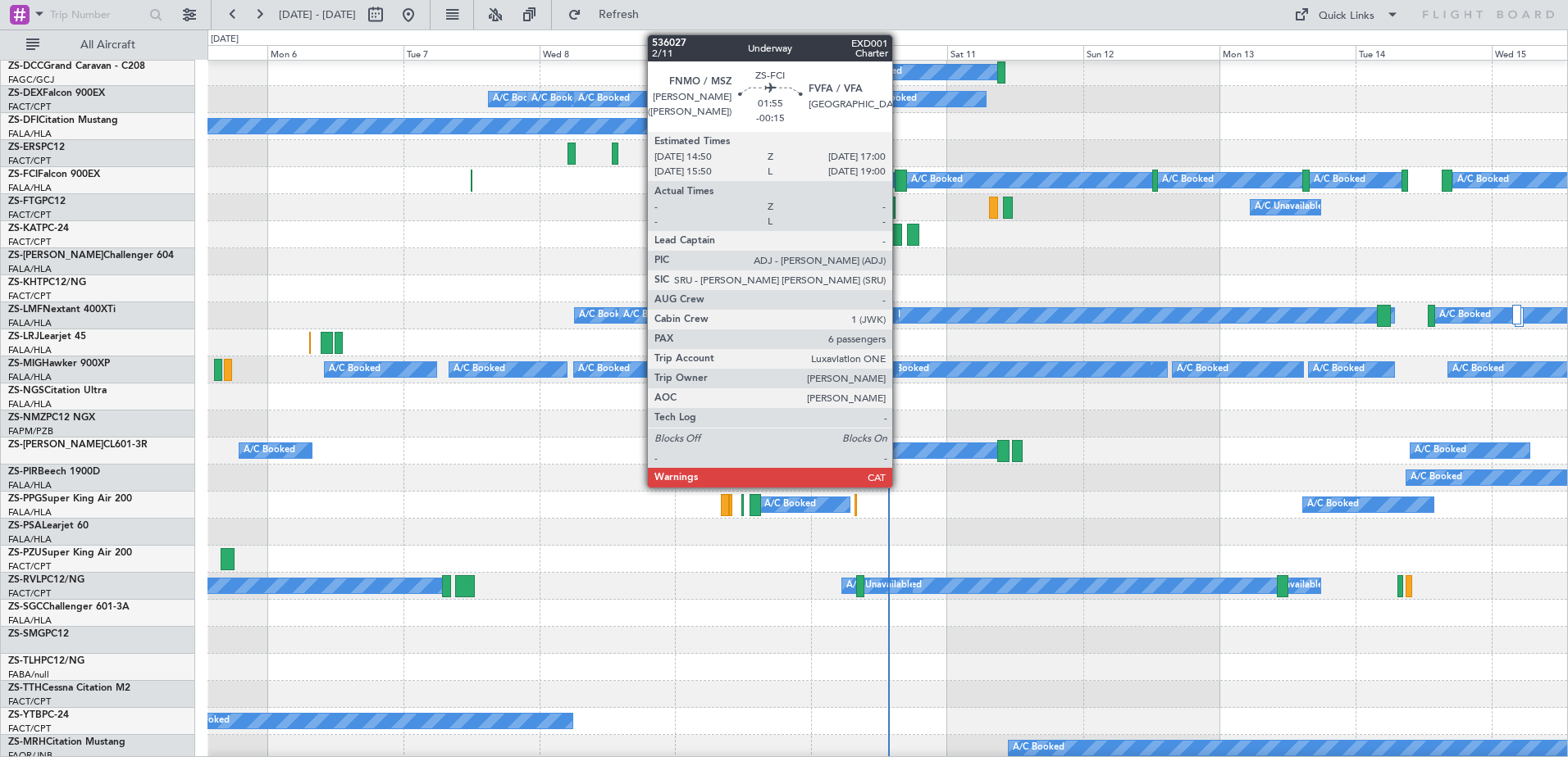
click at [899, 179] on div at bounding box center [900, 181] width 13 height 22
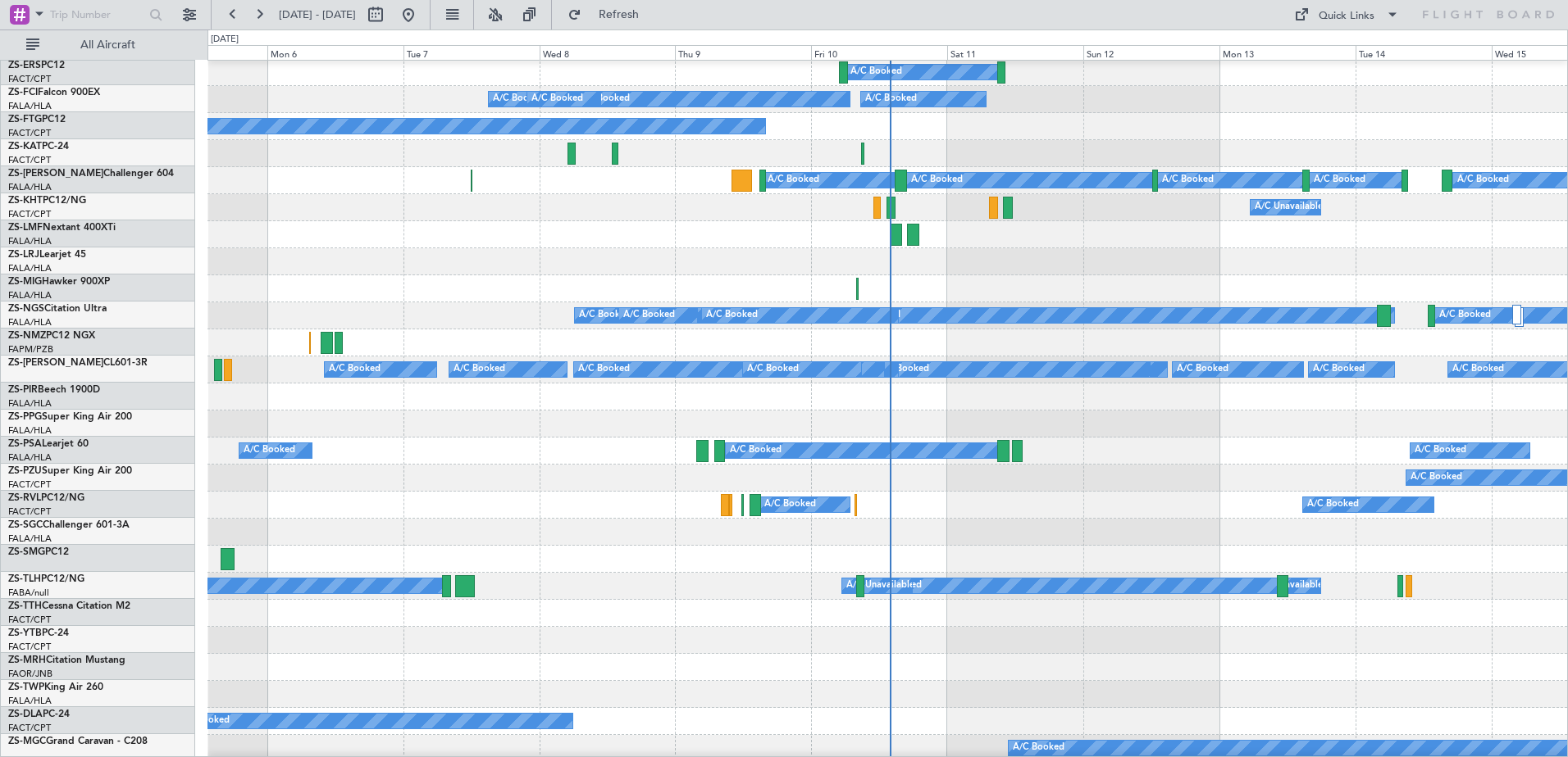
scroll to position [82, 0]
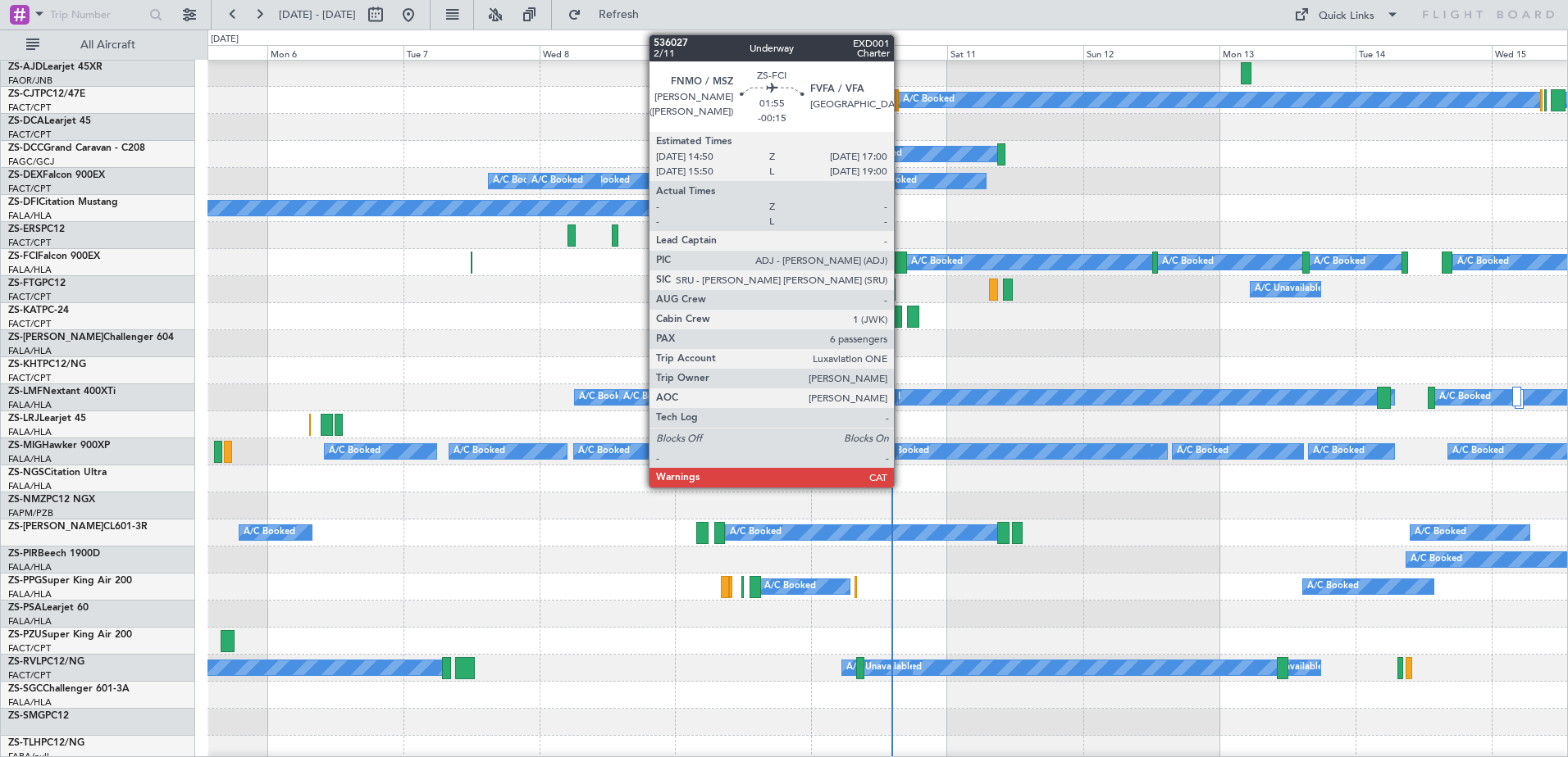
click at [901, 256] on div at bounding box center [900, 262] width 13 height 22
